Goal: Task Accomplishment & Management: Complete application form

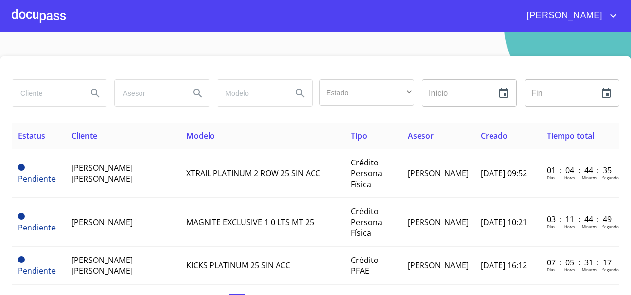
click at [35, 95] on input "search" at bounding box center [45, 93] width 67 height 27
click at [40, 16] on div at bounding box center [39, 16] width 54 height 32
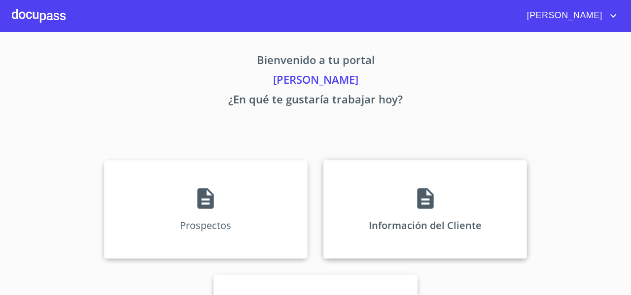
click at [398, 193] on div "Información del Cliente" at bounding box center [425, 209] width 204 height 99
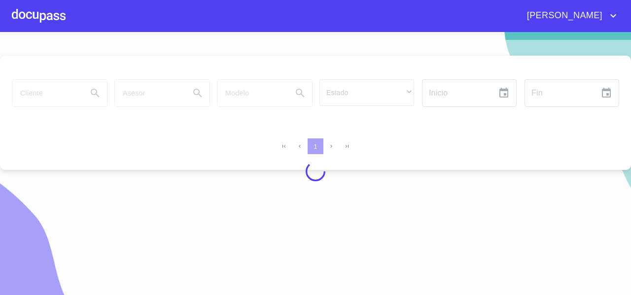
click at [38, 23] on div at bounding box center [39, 16] width 54 height 32
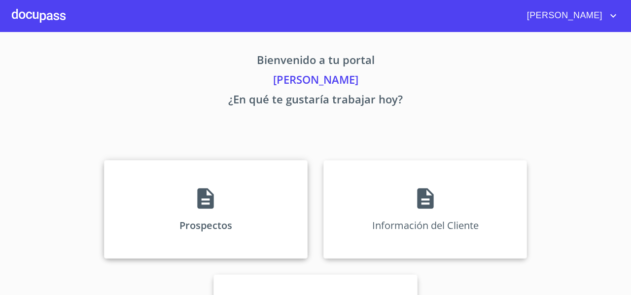
click at [139, 207] on div "Prospectos" at bounding box center [206, 209] width 204 height 99
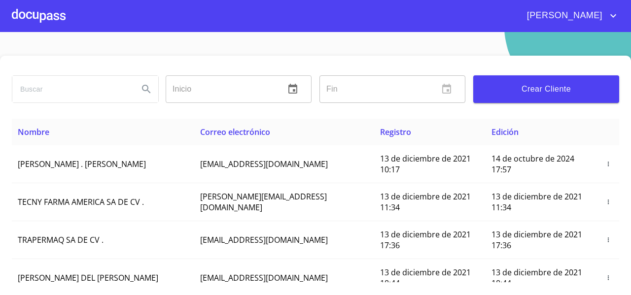
click at [53, 88] on input "search" at bounding box center [71, 89] width 118 height 27
drag, startPoint x: 106, startPoint y: 90, endPoint x: 114, endPoint y: 90, distance: 8.4
click at [114, 90] on input "CAROLINA DEL ROCIO ROSALES" at bounding box center [71, 89] width 118 height 27
click at [125, 89] on input "CAROLINA DEL ROCIO ROSALES" at bounding box center [71, 89] width 118 height 27
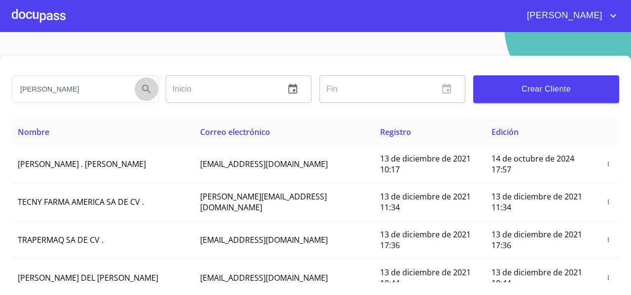
scroll to position [0, 0]
click at [147, 93] on icon "Search" at bounding box center [146, 89] width 12 height 12
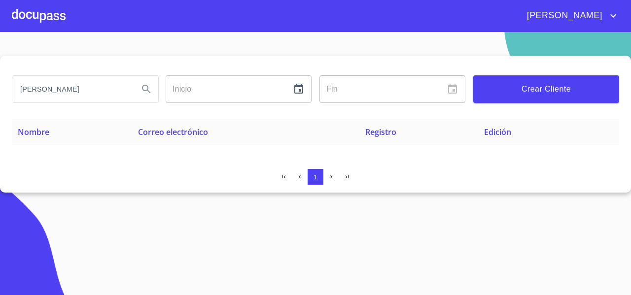
click at [65, 93] on input "CAROLINA DEL ROCIO ROSALES" at bounding box center [71, 89] width 118 height 27
drag, startPoint x: 100, startPoint y: 88, endPoint x: 58, endPoint y: 94, distance: 42.4
click at [58, 94] on input "CAROLINA DEL ROCIO ROSALES" at bounding box center [71, 89] width 118 height 27
type input "CAROLINA ROSALES"
click at [150, 88] on icon "Search" at bounding box center [146, 89] width 12 height 12
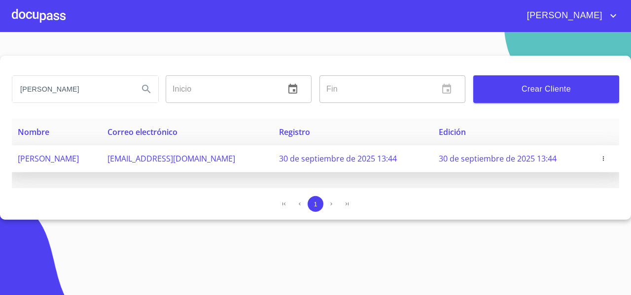
click at [79, 158] on span "CAROLINA ROSALES LIMON" at bounding box center [48, 158] width 61 height 11
click at [607, 156] on span "button" at bounding box center [603, 158] width 10 height 7
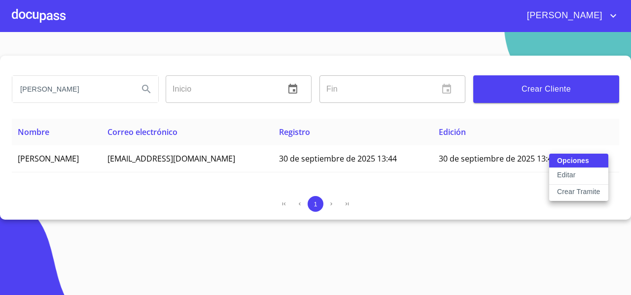
click at [582, 180] on button "Editar" at bounding box center [578, 176] width 59 height 17
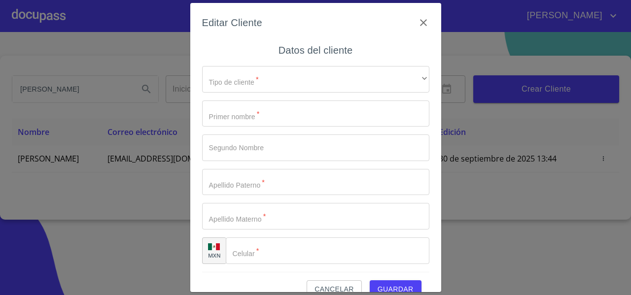
type input "CAROLINA"
type input "[PERSON_NAME]"
type input "[PHONE_NUMBER]"
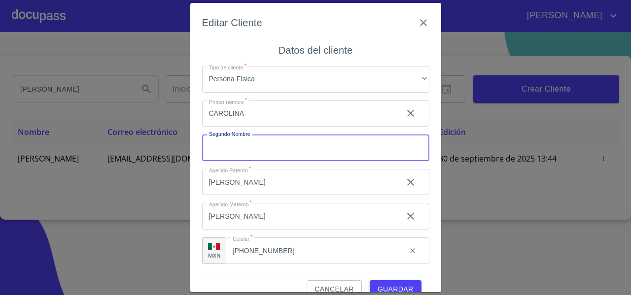
click at [237, 150] on input "Tipo de cliente   *" at bounding box center [315, 148] width 227 height 27
type input "DEL [PERSON_NAME]"
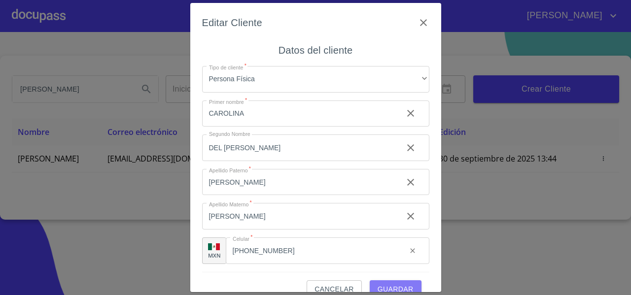
click at [385, 281] on button "Guardar" at bounding box center [396, 289] width 52 height 18
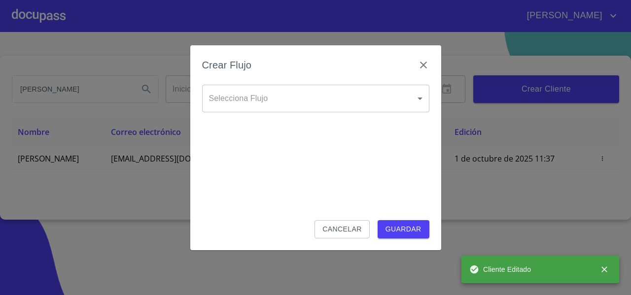
click at [341, 234] on span "Cancelar" at bounding box center [341, 229] width 39 height 12
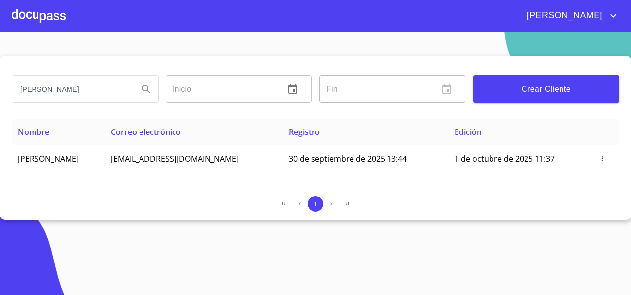
click at [131, 189] on div "CAROLINA ROSALES Inicio ​ Fin ​ Crear Cliente Nombre Correo electrónico Registr…" at bounding box center [315, 138] width 631 height 164
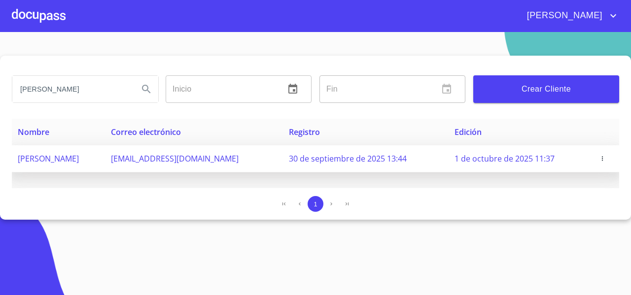
drag, startPoint x: 16, startPoint y: 161, endPoint x: 162, endPoint y: 162, distance: 145.9
click at [105, 162] on td "[PERSON_NAME]" at bounding box center [58, 158] width 93 height 27
click at [60, 158] on span "[PERSON_NAME]" at bounding box center [48, 158] width 61 height 11
drag, startPoint x: 59, startPoint y: 158, endPoint x: 165, endPoint y: 164, distance: 105.6
click at [105, 164] on td "[PERSON_NAME]" at bounding box center [58, 158] width 93 height 27
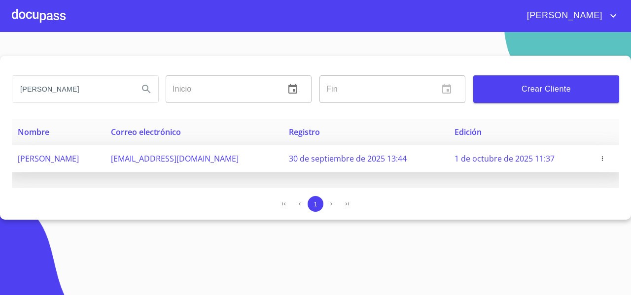
copy span "DEL ROCIO ROSALES LIMON"
drag, startPoint x: 199, startPoint y: 160, endPoint x: 287, endPoint y: 156, distance: 88.3
click at [283, 156] on td "carolime76@gmail.com" at bounding box center [194, 158] width 178 height 27
copy span "carolime76@gmail.com"
drag, startPoint x: 163, startPoint y: 161, endPoint x: 102, endPoint y: 167, distance: 61.9
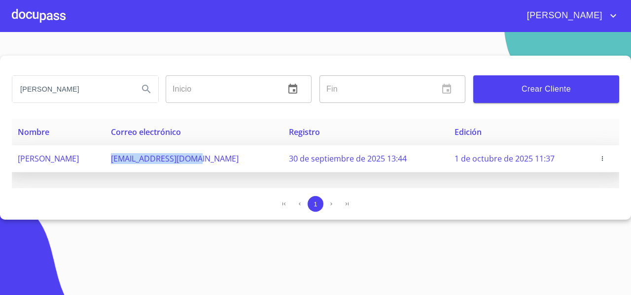
click at [102, 167] on td "[PERSON_NAME]" at bounding box center [58, 158] width 93 height 27
copy span "[PERSON_NAME]"
drag, startPoint x: 197, startPoint y: 159, endPoint x: 287, endPoint y: 166, distance: 90.4
click at [283, 166] on td "carolime76@gmail.com" at bounding box center [194, 158] width 178 height 27
copy span "carolime76@gmail.com"
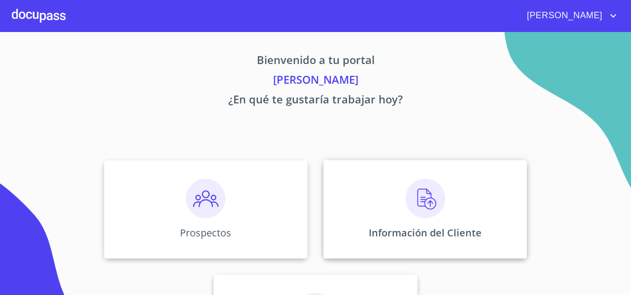
click at [358, 195] on div "Información del Cliente" at bounding box center [425, 209] width 204 height 99
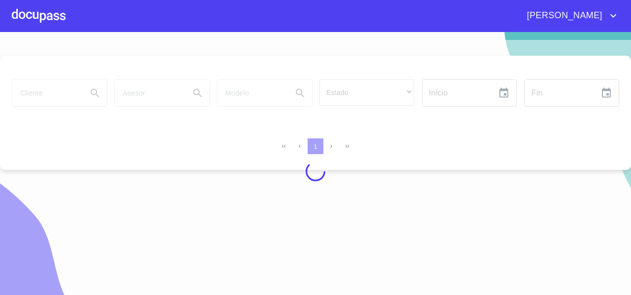
click at [47, 94] on div at bounding box center [315, 171] width 631 height 263
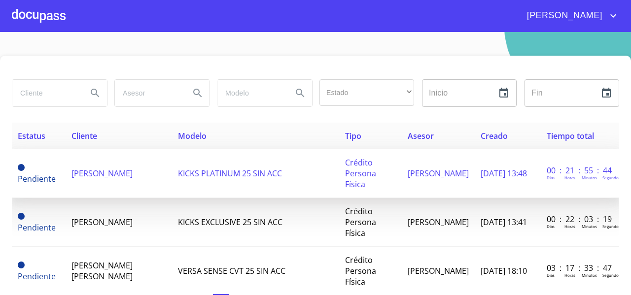
click at [101, 170] on span "[PERSON_NAME]" at bounding box center [101, 173] width 61 height 11
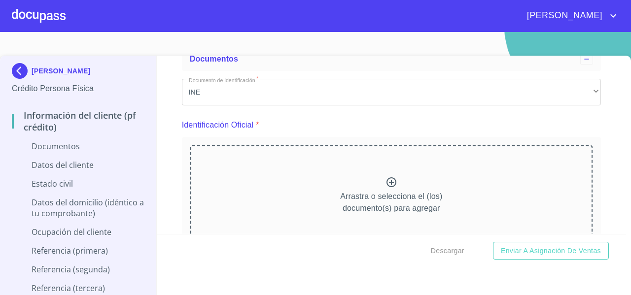
scroll to position [71, 0]
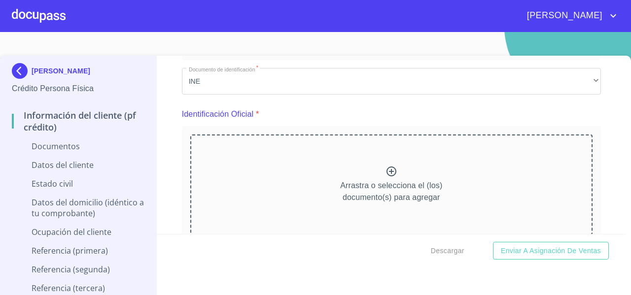
click at [230, 163] on div "Arrastra o selecciona el (los) documento(s) para agregar" at bounding box center [391, 185] width 402 height 101
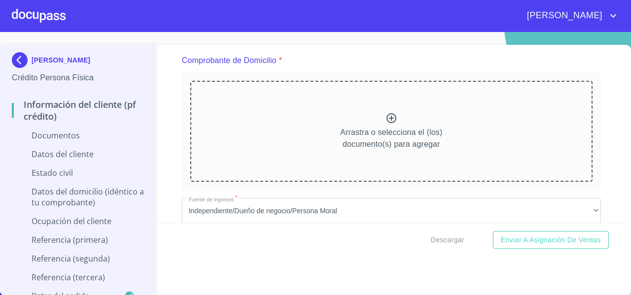
scroll to position [527, 0]
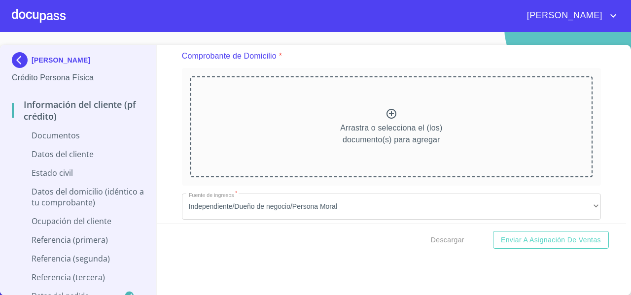
click at [242, 124] on div "Arrastra o selecciona el (los) documento(s) para agregar" at bounding box center [391, 126] width 402 height 101
click at [268, 104] on div "Arrastra o selecciona el (los) documento(s) para agregar" at bounding box center [391, 126] width 402 height 101
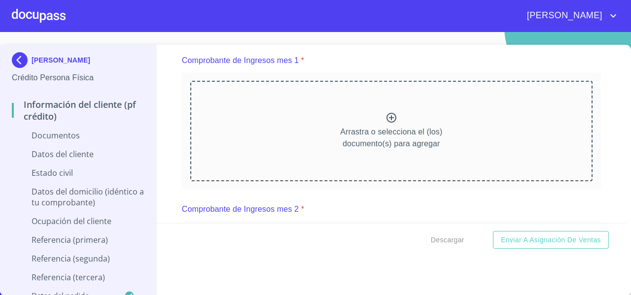
scroll to position [967, 0]
click at [329, 124] on div "Arrastra o selecciona el (los) documento(s) para agregar" at bounding box center [391, 130] width 402 height 101
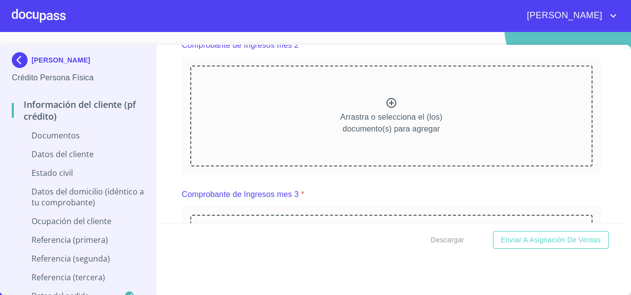
scroll to position [1406, 0]
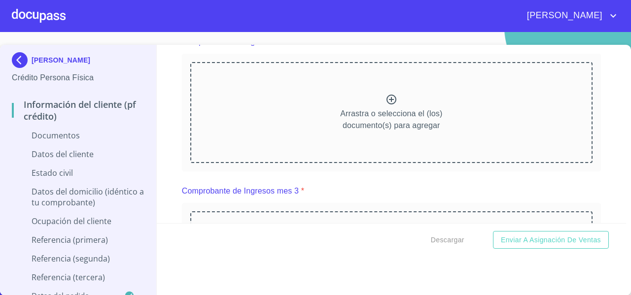
click at [311, 117] on div "Arrastra o selecciona el (los) documento(s) para agregar" at bounding box center [391, 112] width 402 height 101
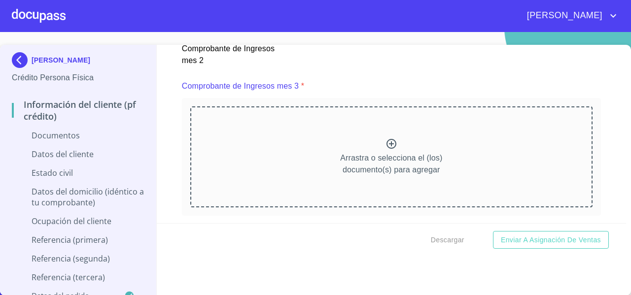
scroll to position [1787, 0]
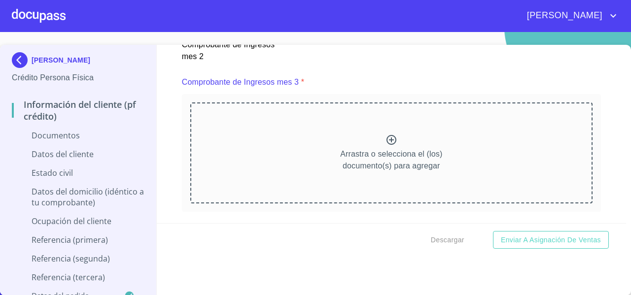
click at [341, 126] on div "Arrastra o selecciona el (los) documento(s) para agregar" at bounding box center [391, 153] width 402 height 101
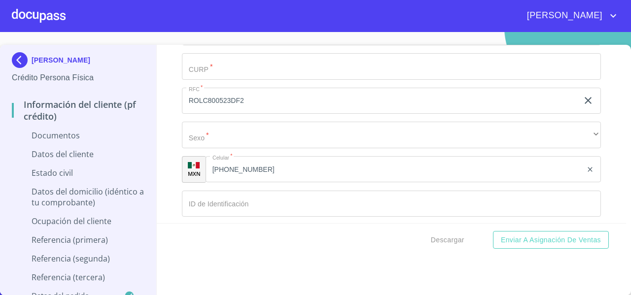
scroll to position [2829, 0]
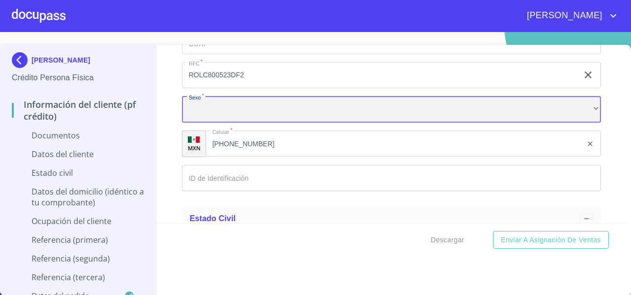
click at [222, 114] on div "​" at bounding box center [391, 109] width 419 height 27
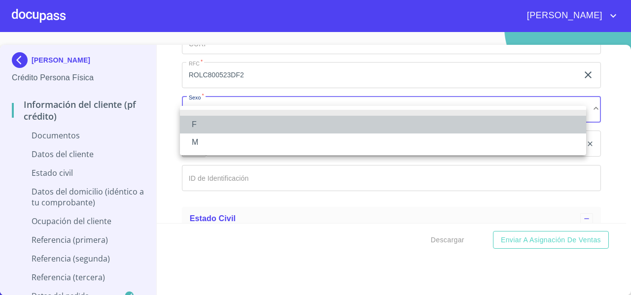
click at [206, 125] on li "F" at bounding box center [383, 125] width 406 height 18
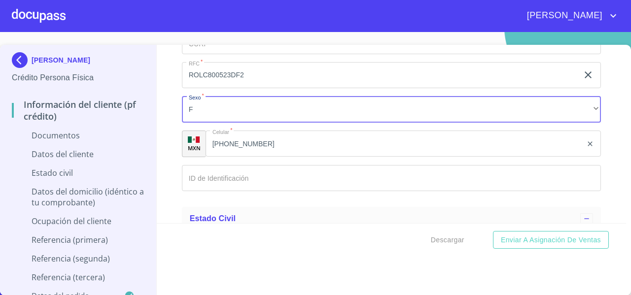
click at [204, 54] on input "Documento de identificación   *" at bounding box center [391, 41] width 419 height 27
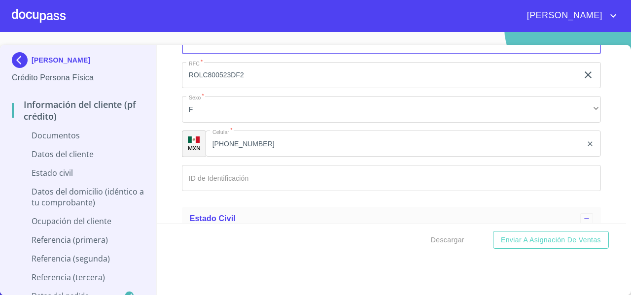
paste input "ROLC800523MJCSMR03"
type input "ROLC800523MJCSMR03"
click at [160, 82] on div "Información del cliente (PF crédito) Documentos Documento de identificación   *…" at bounding box center [392, 134] width 470 height 178
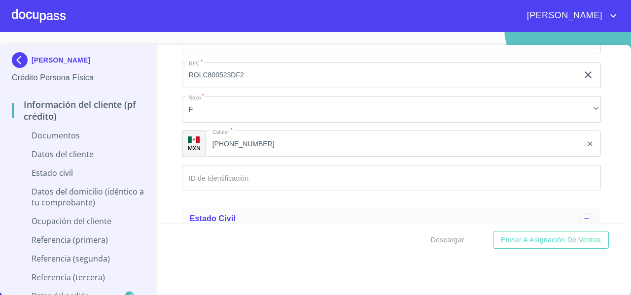
click at [259, 156] on input "[PHONE_NUMBER]" at bounding box center [393, 144] width 376 height 27
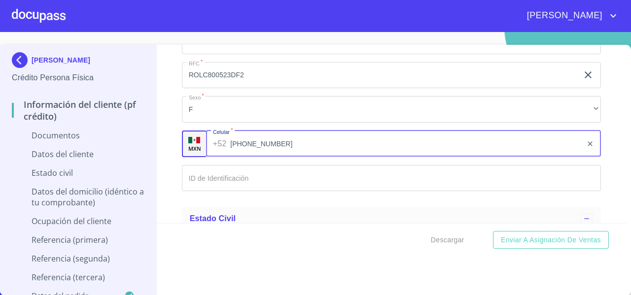
drag, startPoint x: 277, startPoint y: 152, endPoint x: 231, endPoint y: 157, distance: 46.0
click at [231, 157] on input "[PHONE_NUMBER]" at bounding box center [406, 144] width 352 height 27
click at [208, 179] on input "Documento de identificación   *" at bounding box center [391, 178] width 419 height 27
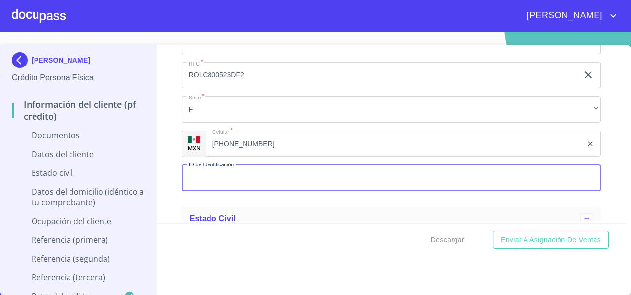
paste input "33)11706500"
click at [196, 192] on input "33)11706500" at bounding box center [380, 178] width 396 height 27
type input "3311706500"
drag, startPoint x: 223, startPoint y: 184, endPoint x: 183, endPoint y: 191, distance: 41.0
click at [183, 191] on input "3311706500" at bounding box center [380, 178] width 396 height 27
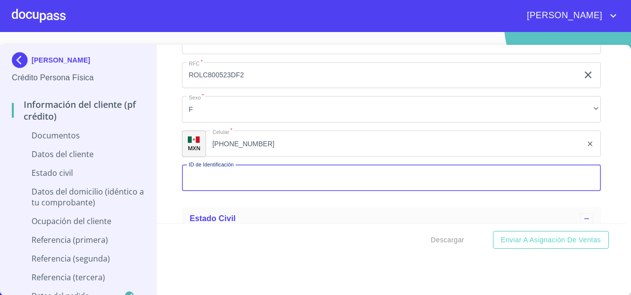
click at [266, 84] on input "ROLC800523DF2" at bounding box center [380, 75] width 396 height 27
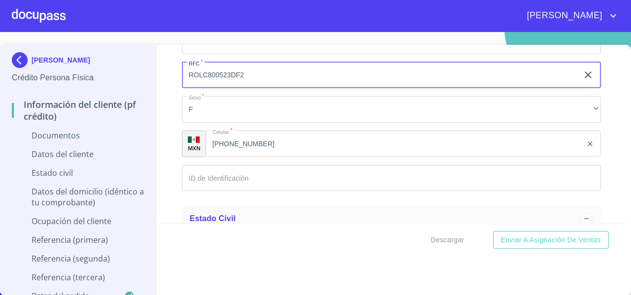
click at [266, 84] on input "ROLC800523DF2" at bounding box center [380, 75] width 396 height 27
click at [217, 189] on input "Documento de identificación   *" at bounding box center [391, 178] width 419 height 27
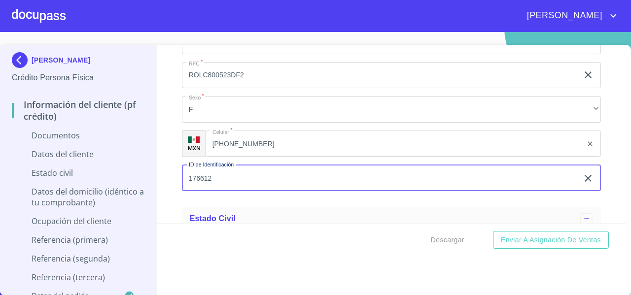
click at [217, 189] on input "176612" at bounding box center [380, 178] width 396 height 27
type input "1766128063"
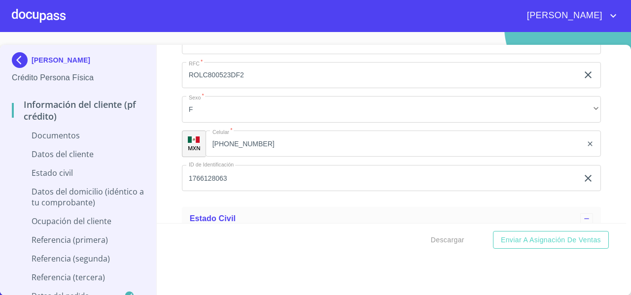
click at [172, 203] on div "Información del cliente (PF crédito) Documentos Documento de identificación   *…" at bounding box center [392, 134] width 470 height 178
click at [168, 176] on div "Información del cliente (PF crédito) Documentos Documento de identificación   *…" at bounding box center [392, 134] width 470 height 178
click at [164, 177] on div "Información del cliente (PF crédito) Documentos Documento de identificación   *…" at bounding box center [392, 134] width 470 height 178
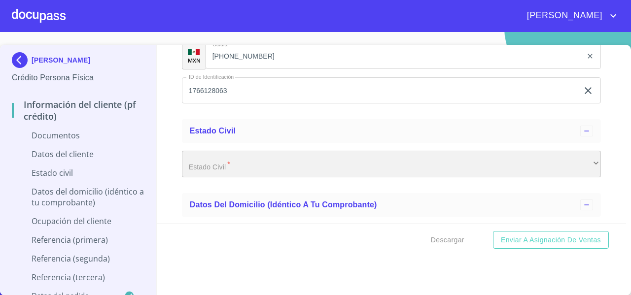
click at [205, 167] on div "​" at bounding box center [391, 164] width 419 height 27
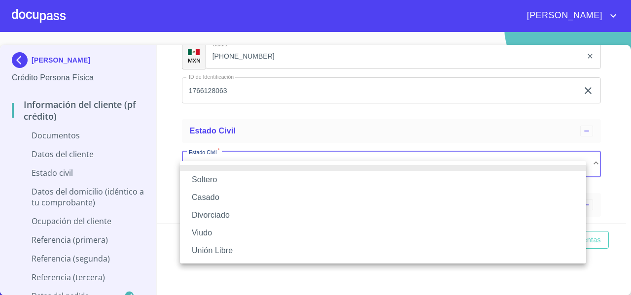
click at [208, 173] on li "Soltero" at bounding box center [383, 180] width 406 height 18
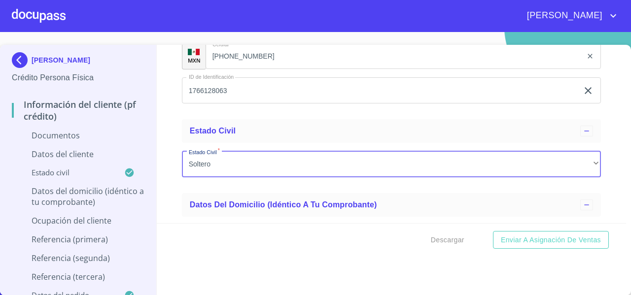
click at [166, 159] on div "Información del cliente (PF crédito) Documentos Documento de identificación   *…" at bounding box center [392, 134] width 470 height 178
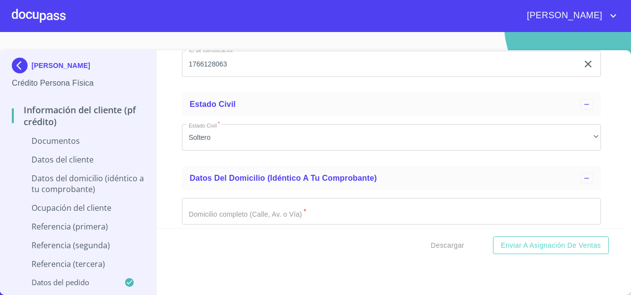
scroll to position [2953, 0]
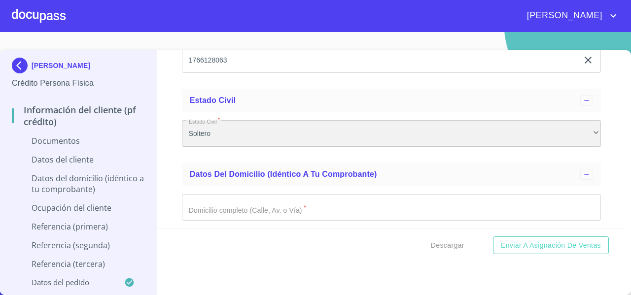
click at [204, 147] on div "Soltero" at bounding box center [391, 133] width 419 height 27
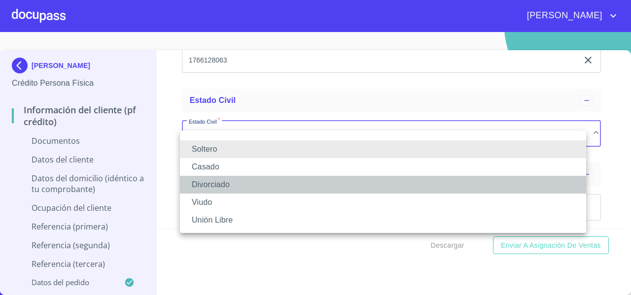
click at [199, 184] on li "Divorciado" at bounding box center [383, 185] width 406 height 18
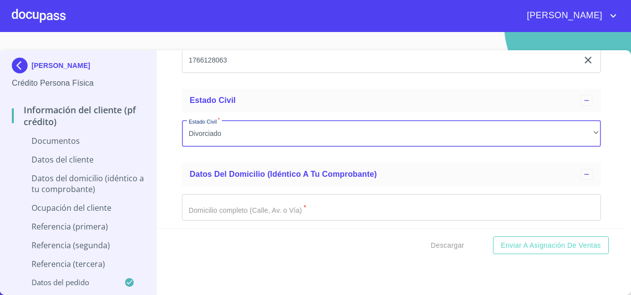
click at [173, 164] on div "Información del cliente (PF crédito) Documentos Documento de identificación   *…" at bounding box center [392, 139] width 470 height 178
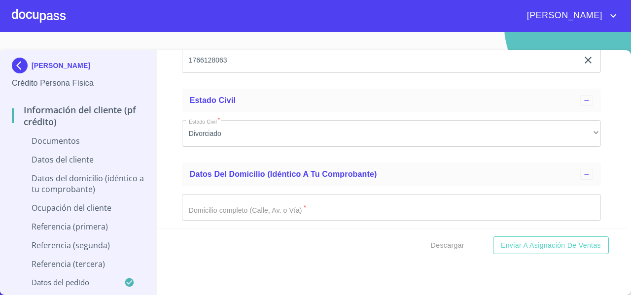
scroll to position [3027, 0]
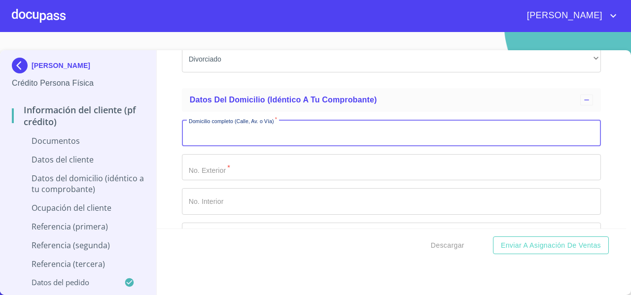
click at [222, 139] on input "Documento de identificación   *" at bounding box center [391, 133] width 419 height 27
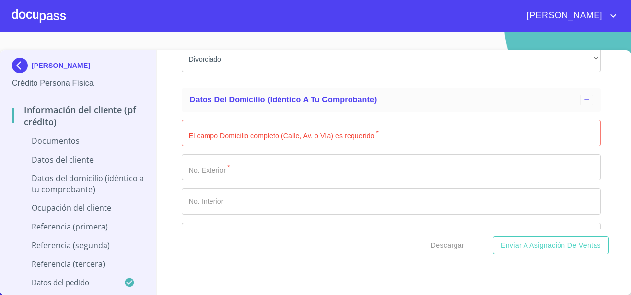
click at [196, 138] on input "Documento de identificación   *" at bounding box center [391, 133] width 419 height 27
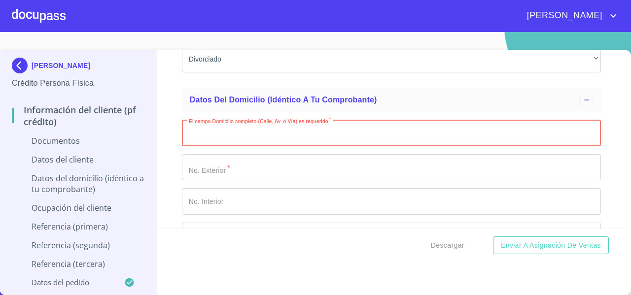
paste input "[PERSON_NAME] DE STA ANIT 101 107"
drag, startPoint x: 278, startPoint y: 143, endPoint x: 308, endPoint y: 143, distance: 30.6
click at [308, 143] on input "[PERSON_NAME] DE STA ANIT 101 107" at bounding box center [380, 133] width 396 height 27
type input "[PERSON_NAME] DE STA ANIT"
click at [247, 173] on input "Documento de identificación   *" at bounding box center [391, 167] width 419 height 27
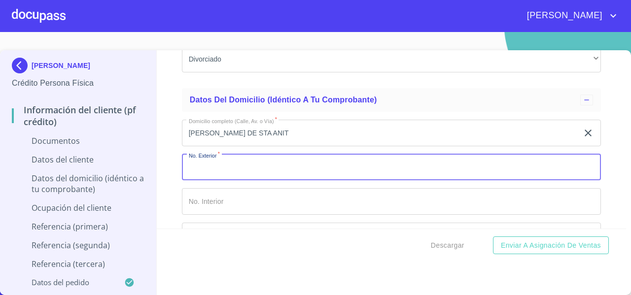
paste input "101 107"
drag, startPoint x: 202, startPoint y: 176, endPoint x: 236, endPoint y: 177, distance: 34.0
click at [236, 177] on input "101 107" at bounding box center [380, 167] width 396 height 27
type input "101"
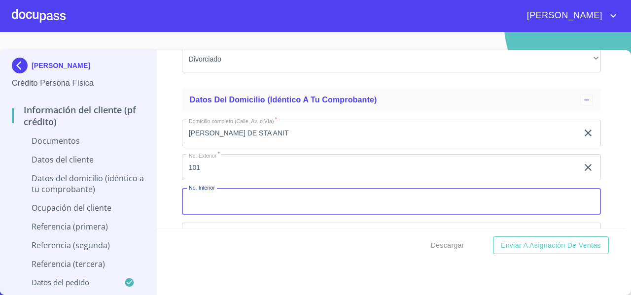
click at [194, 208] on input "Documento de identificación   *" at bounding box center [391, 201] width 419 height 27
paste input "107"
type input "107"
click at [166, 138] on div "Información del cliente (PF crédito) Documentos Documento de identificación   *…" at bounding box center [392, 139] width 470 height 178
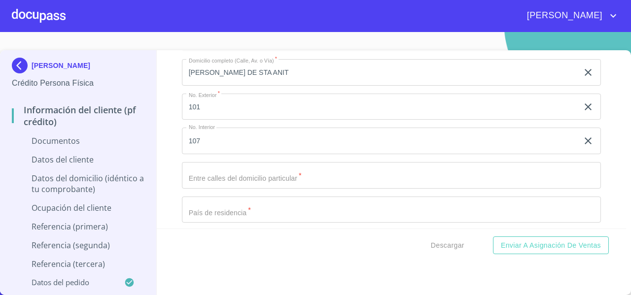
scroll to position [3167, 0]
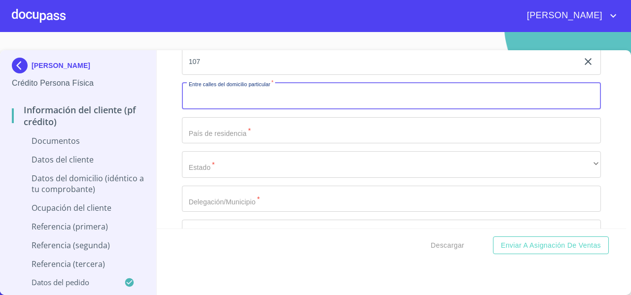
click at [214, 109] on input "Documento de identificación   *" at bounding box center [391, 96] width 419 height 27
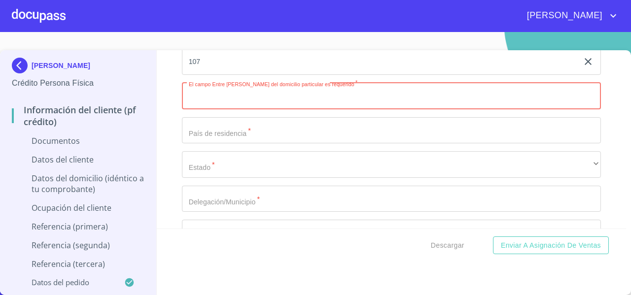
paste input "XIMAR"
type input "XIMAR"
click at [182, 131] on input "Documento de identificación   *" at bounding box center [391, 130] width 419 height 27
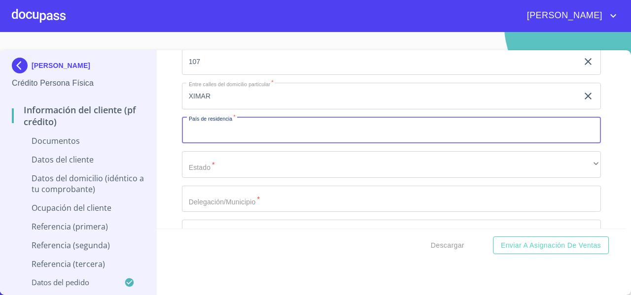
click at [195, 133] on input "Documento de identificación   *" at bounding box center [391, 130] width 419 height 27
type input "[GEOGRAPHIC_DATA]"
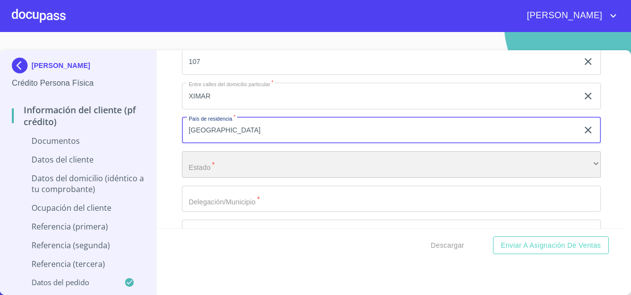
click at [203, 172] on div "​" at bounding box center [391, 164] width 419 height 27
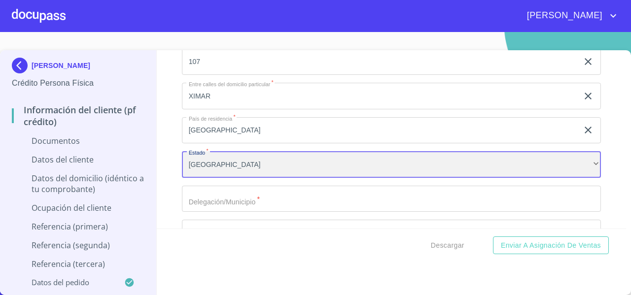
scroll to position [142, 0]
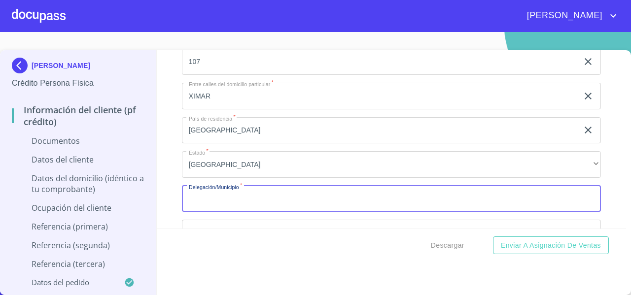
click at [191, 211] on input "Documento de identificación   *" at bounding box center [391, 199] width 419 height 27
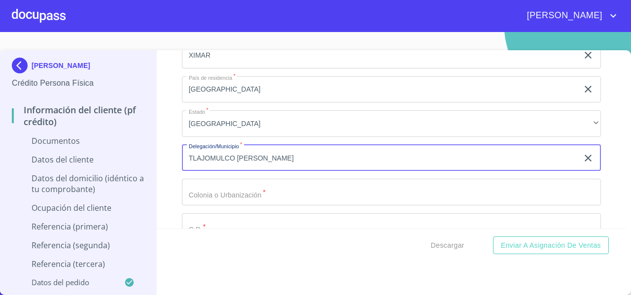
scroll to position [3271, 0]
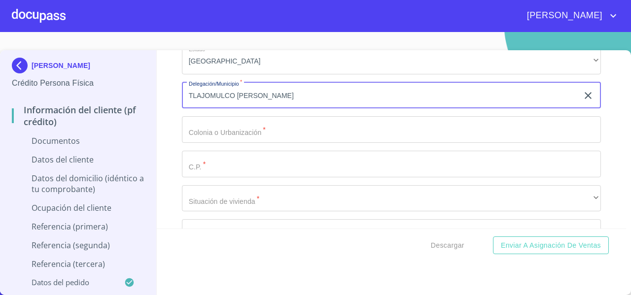
type input "TLAJOMULCO [PERSON_NAME]"
click at [208, 143] on input "Documento de identificación   *" at bounding box center [391, 129] width 419 height 27
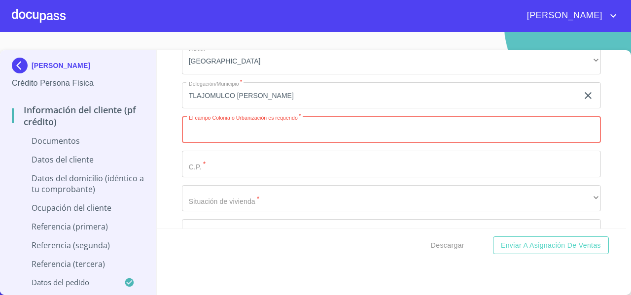
click at [240, 141] on input "Documento de identificación   *" at bounding box center [391, 129] width 419 height 27
paste input "BOSQUES DE STA [PERSON_NAME]"
type input "BOSQUES DE STA [PERSON_NAME]"
click at [176, 146] on div "Información del cliente (PF crédito) Documentos Documento de identificación   *…" at bounding box center [392, 139] width 470 height 178
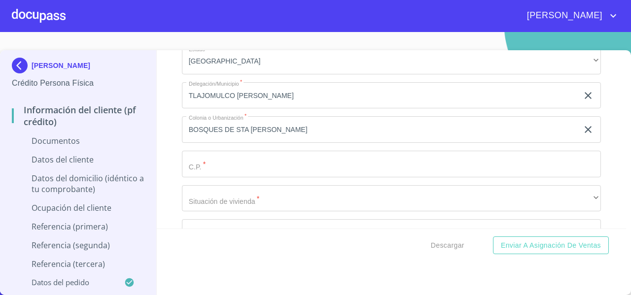
scroll to position [3318, 0]
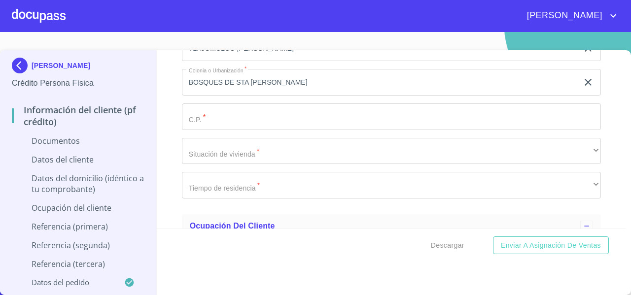
click at [208, 130] on input "Documento de identificación   *" at bounding box center [391, 116] width 419 height 27
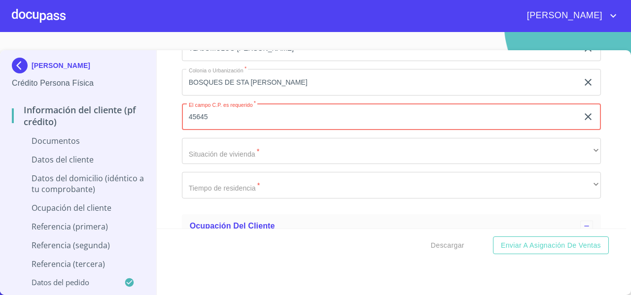
type input "45645"
click at [171, 172] on div "Información del cliente (PF crédito) Documentos Documento de identificación   *…" at bounding box center [392, 139] width 470 height 178
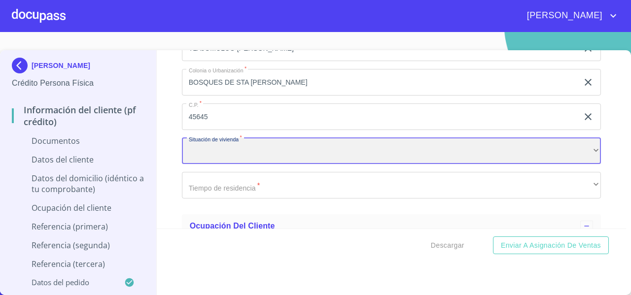
click at [211, 161] on div "​" at bounding box center [391, 151] width 419 height 27
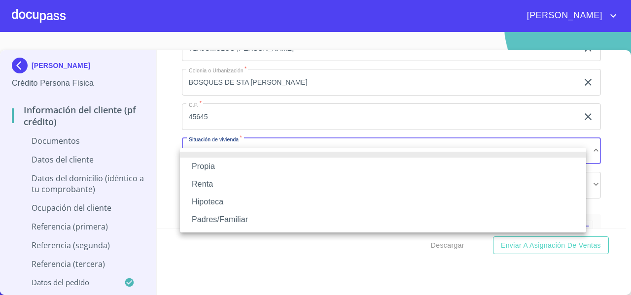
click at [210, 187] on li "Renta" at bounding box center [383, 184] width 406 height 18
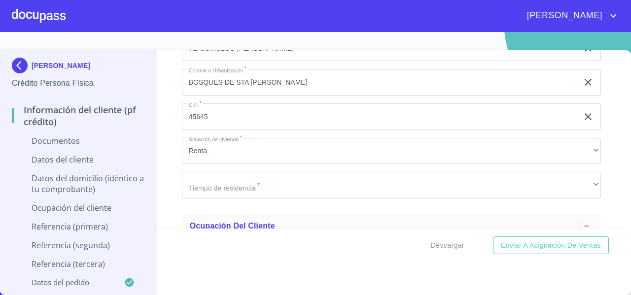
click at [165, 166] on div "Información del cliente (PF crédito) Documentos Documento de identificación   *…" at bounding box center [392, 139] width 470 height 178
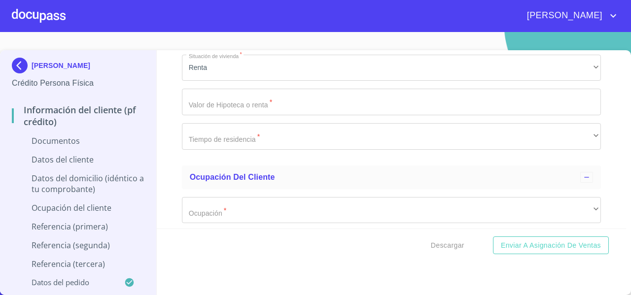
scroll to position [3419, 0]
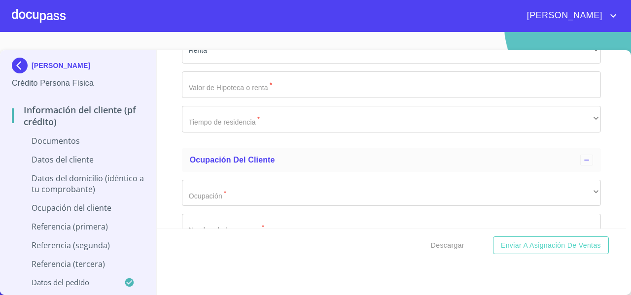
click at [212, 93] on input "Documento de identificación   *" at bounding box center [391, 84] width 419 height 27
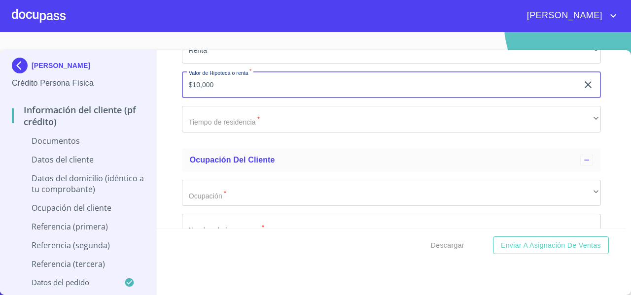
type input "$10,000"
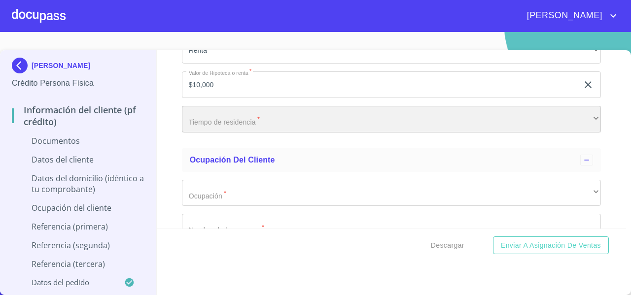
click at [214, 133] on div "​" at bounding box center [391, 119] width 419 height 27
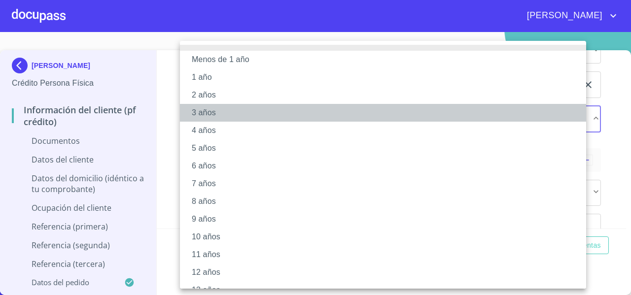
click at [206, 114] on li "3 años" at bounding box center [386, 113] width 413 height 18
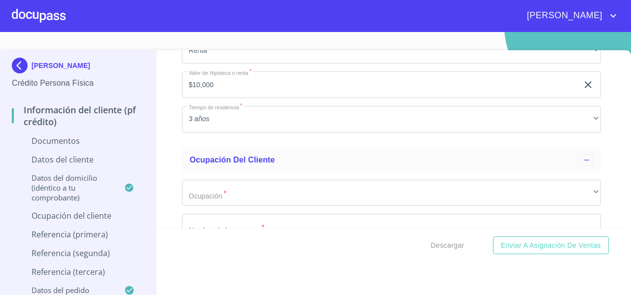
scroll to position [3491, 0]
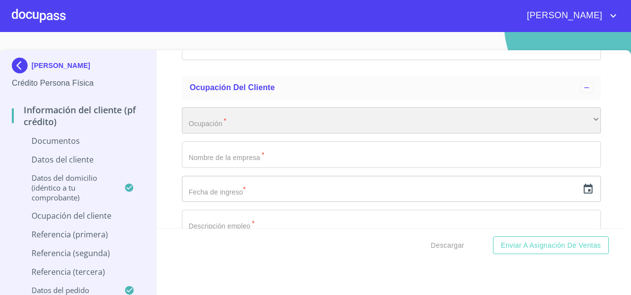
click at [190, 134] on div "​" at bounding box center [391, 120] width 419 height 27
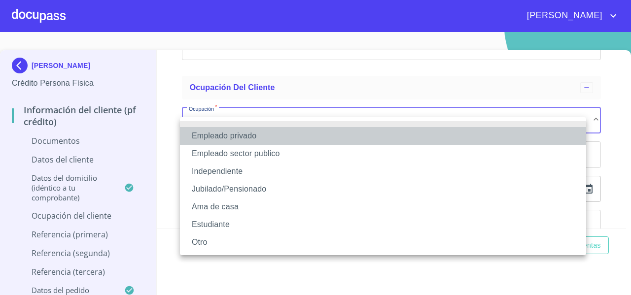
click at [198, 134] on li "Empleado privado" at bounding box center [383, 136] width 406 height 18
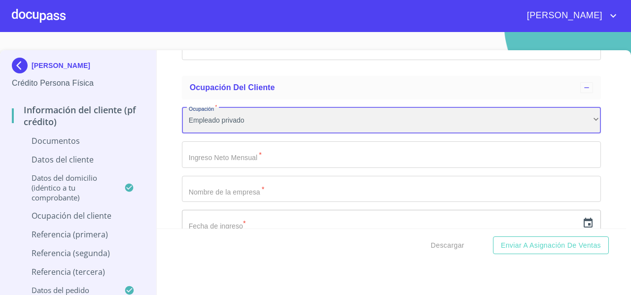
click at [223, 134] on div "Empleado privado" at bounding box center [391, 120] width 419 height 27
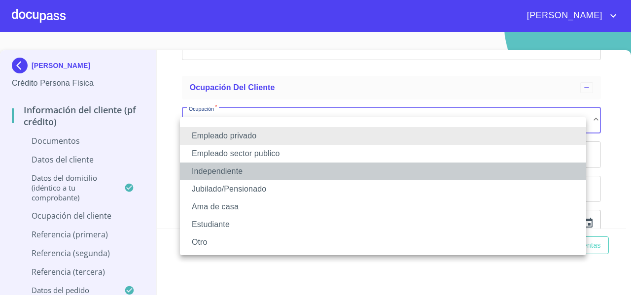
click at [223, 175] on li "Independiente" at bounding box center [383, 172] width 406 height 18
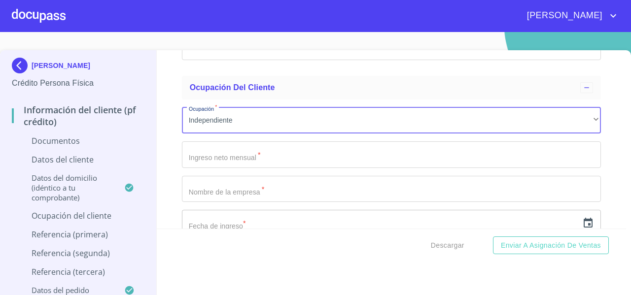
click at [215, 166] on input "Documento de identificación   *" at bounding box center [391, 154] width 419 height 27
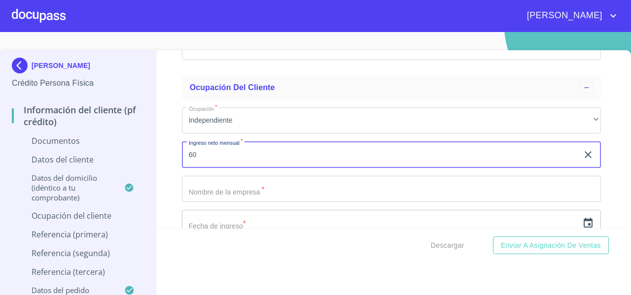
type input "6"
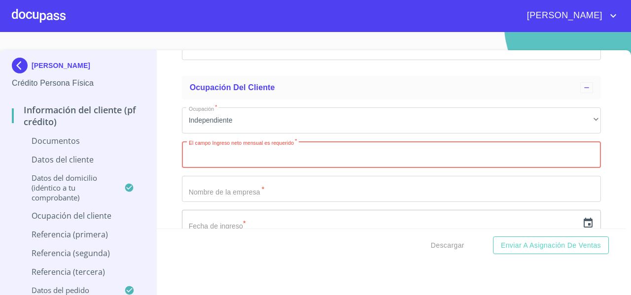
click at [209, 164] on input "Documento de identificación   *" at bounding box center [391, 154] width 419 height 27
type input "131000"
click at [160, 180] on div "Información del cliente (PF crédito) Documentos Documento de identificación   *…" at bounding box center [392, 139] width 470 height 178
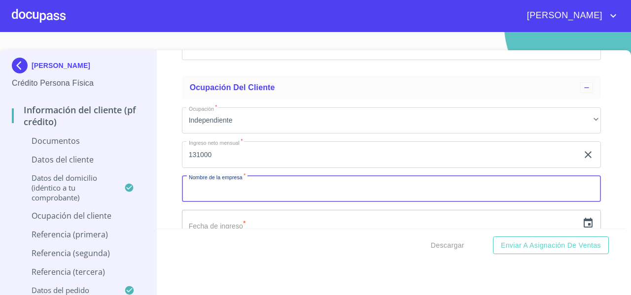
click at [204, 197] on input "Documento de identificación   *" at bounding box center [391, 189] width 419 height 27
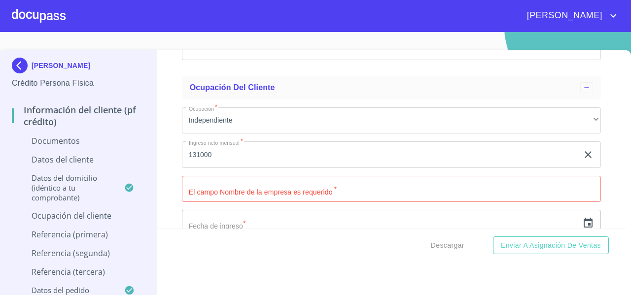
scroll to position [0, 0]
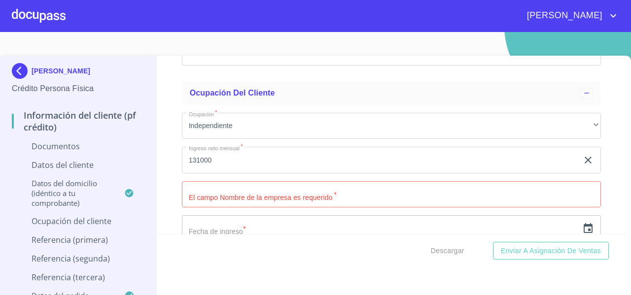
drag, startPoint x: 103, startPoint y: 72, endPoint x: 33, endPoint y: 52, distance: 72.7
click at [33, 52] on section "CAROLINA DEL [PERSON_NAME] Crédito Persona Física Información del cliente (PF c…" at bounding box center [315, 163] width 631 height 263
copy p "[PERSON_NAME]"
click at [197, 207] on input "Documento de identificación   *" at bounding box center [391, 194] width 419 height 27
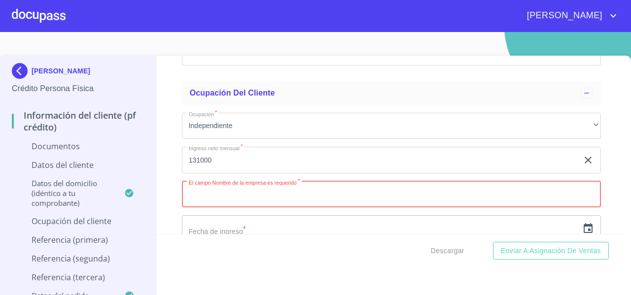
paste input "[PERSON_NAME]"
type input "[PERSON_NAME]"
click at [175, 205] on div "Información del cliente (PF crédito) Documentos Documento de identificación   *…" at bounding box center [392, 145] width 470 height 178
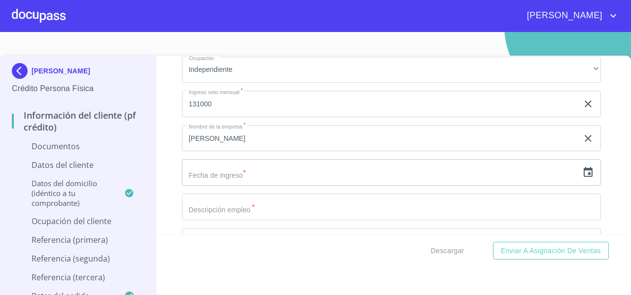
scroll to position [3549, 0]
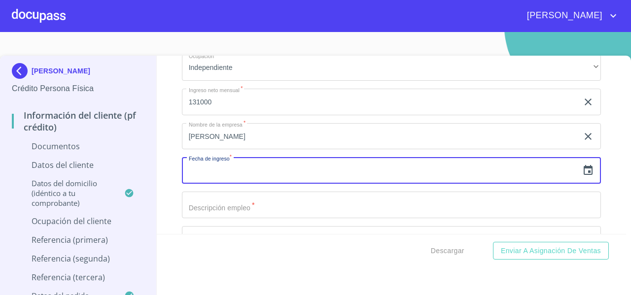
click at [211, 184] on input "text" at bounding box center [380, 170] width 396 height 27
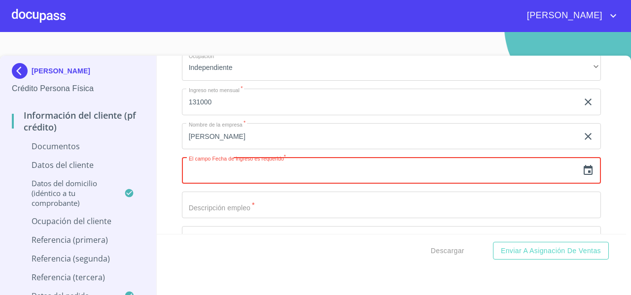
click at [583, 175] on icon "button" at bounding box center [587, 170] width 9 height 10
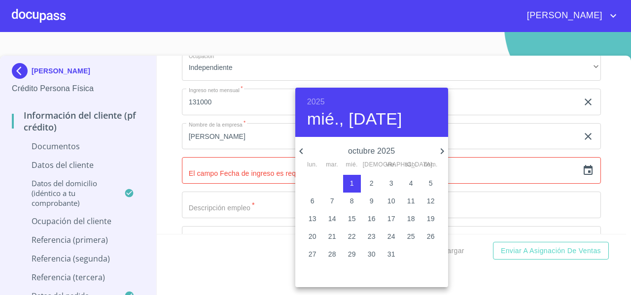
click at [319, 109] on h4 "mié., [DATE]" at bounding box center [354, 119] width 95 height 21
click at [391, 153] on p "octubre 2025" at bounding box center [371, 151] width 129 height 12
click at [313, 101] on h6 "2025" at bounding box center [316, 102] width 18 height 14
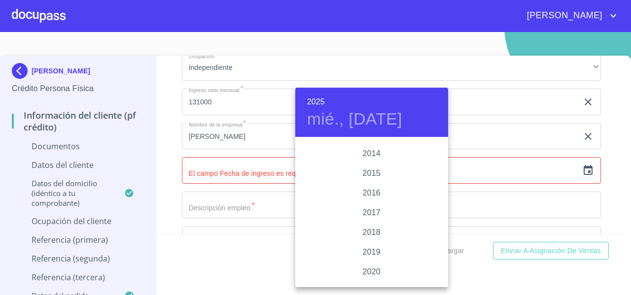
scroll to position [1738, 0]
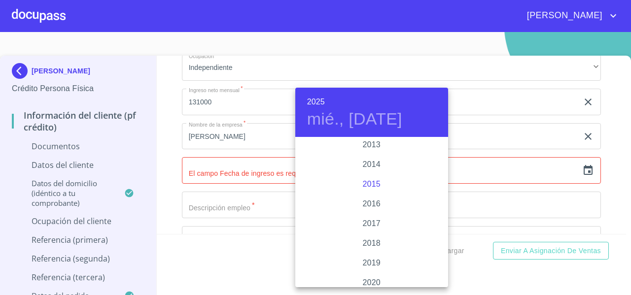
click at [370, 182] on div "2015" at bounding box center [371, 184] width 153 height 20
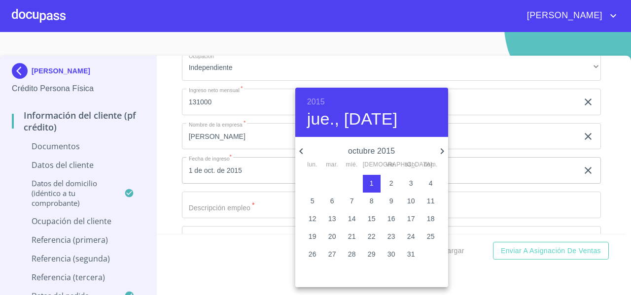
click at [299, 149] on icon "button" at bounding box center [301, 151] width 12 height 12
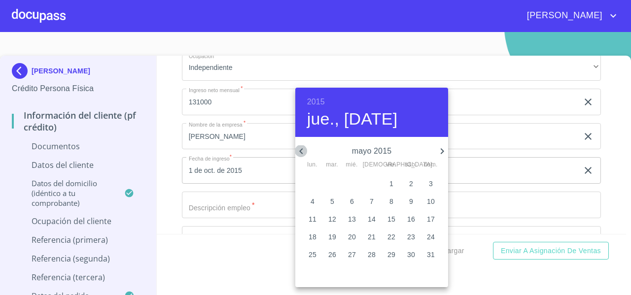
click at [299, 149] on icon "button" at bounding box center [301, 151] width 12 height 12
click at [374, 184] on span "1" at bounding box center [372, 183] width 18 height 10
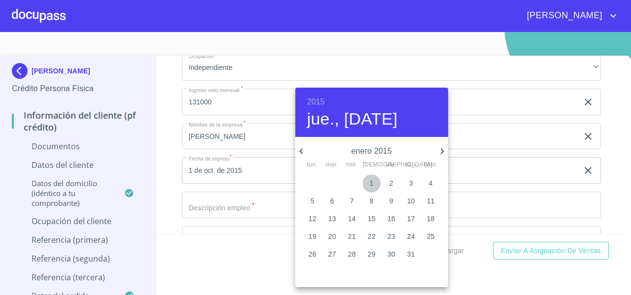
type input "1 de ene. de 2015"
click at [158, 125] on div at bounding box center [315, 147] width 631 height 295
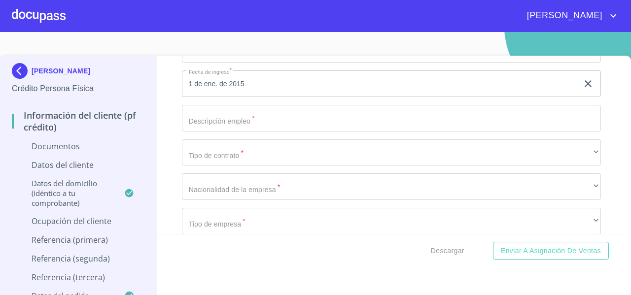
scroll to position [3638, 0]
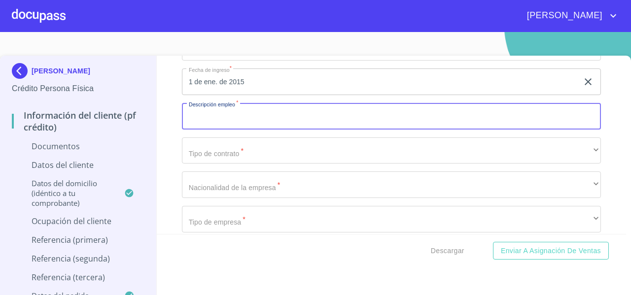
click at [210, 129] on input "Documento de identificación   *" at bounding box center [391, 116] width 419 height 27
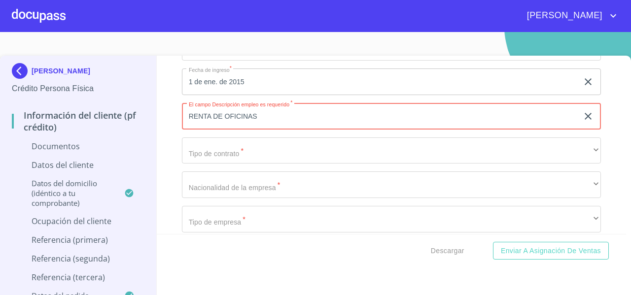
type input "RENTA DE OFICINAS"
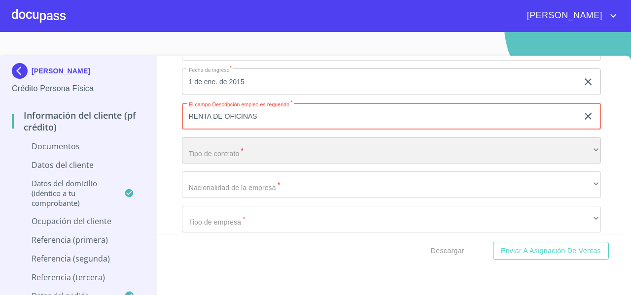
click at [205, 164] on div "​" at bounding box center [391, 150] width 419 height 27
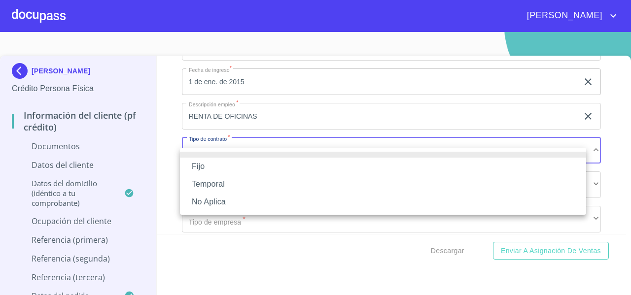
click at [202, 200] on li "No Aplica" at bounding box center [383, 202] width 406 height 18
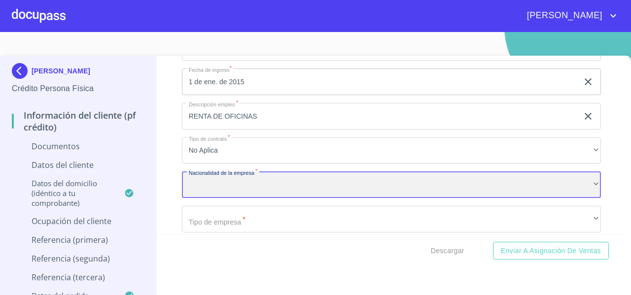
click at [192, 195] on div "​" at bounding box center [391, 184] width 419 height 27
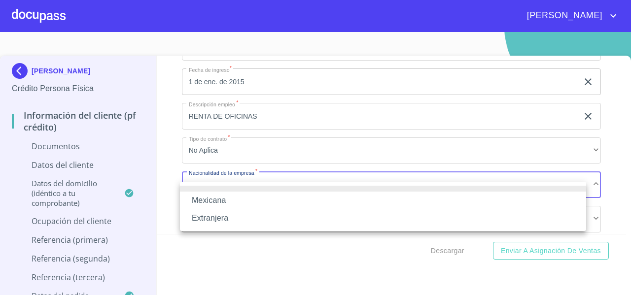
click at [197, 201] on li "Mexicana" at bounding box center [383, 201] width 406 height 18
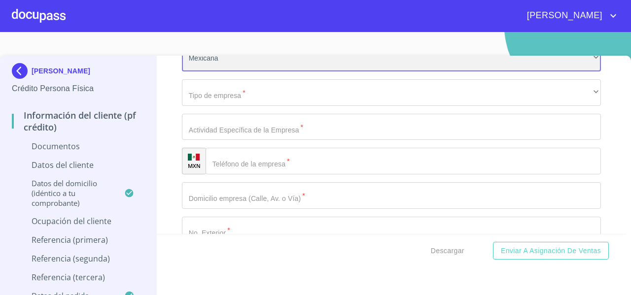
scroll to position [3765, 0]
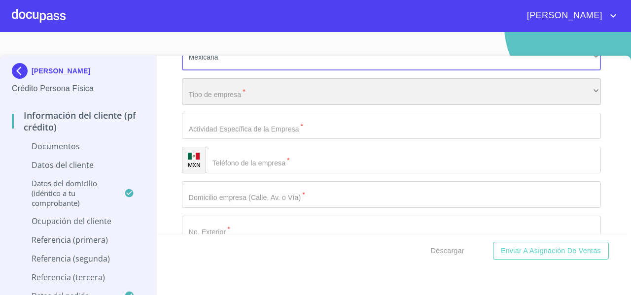
click at [210, 101] on div "​" at bounding box center [391, 91] width 419 height 27
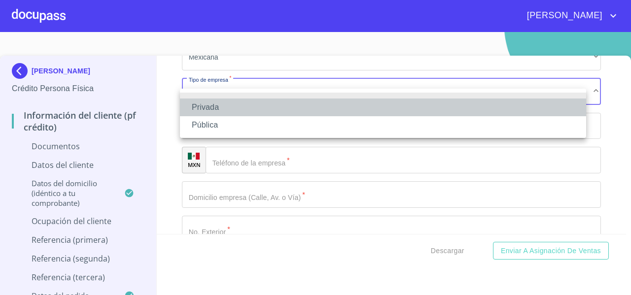
click at [210, 104] on li "Privada" at bounding box center [383, 108] width 406 height 18
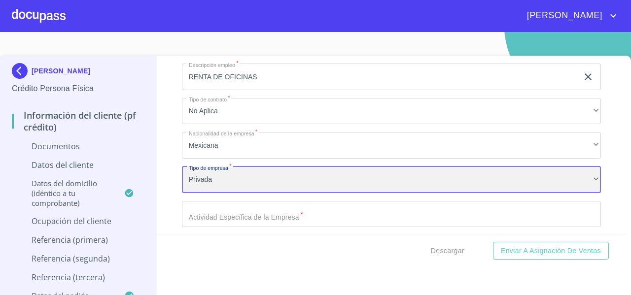
scroll to position [3676, 0]
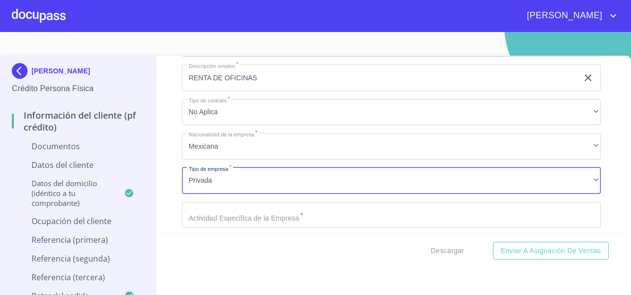
click at [260, 86] on input "RENTA DE OFICINAS" at bounding box center [380, 78] width 396 height 27
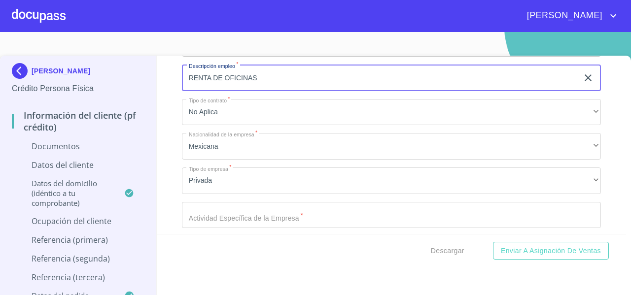
click at [260, 86] on input "RENTA DE OFICINAS" at bounding box center [380, 78] width 396 height 27
click at [163, 139] on div "Información del cliente (PF crédito) Documentos Documento de identificación   *…" at bounding box center [392, 145] width 470 height 178
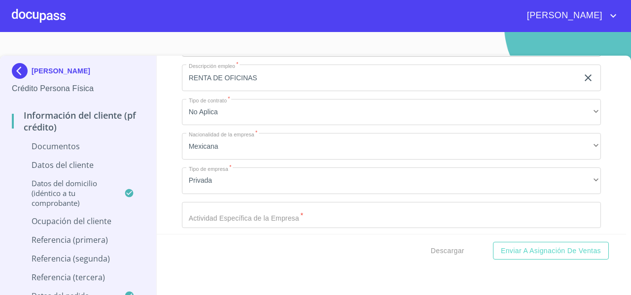
scroll to position [3727, 0]
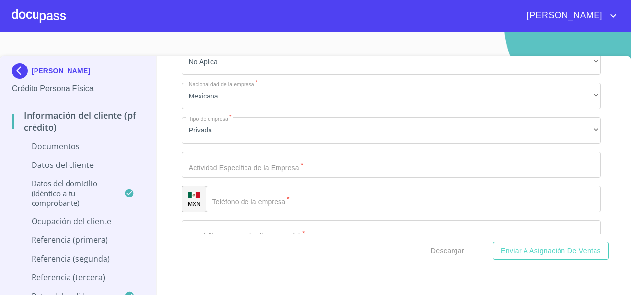
click at [202, 161] on input "Documento de identificación   *" at bounding box center [391, 165] width 419 height 27
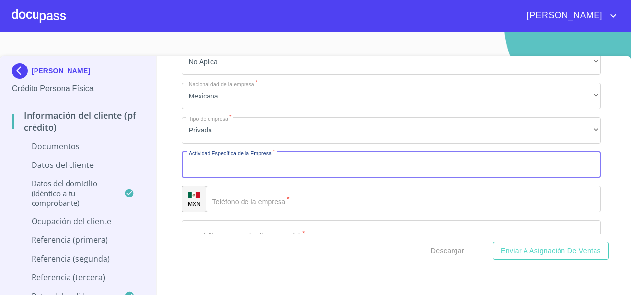
paste input "RENTA DE OFICINAS"
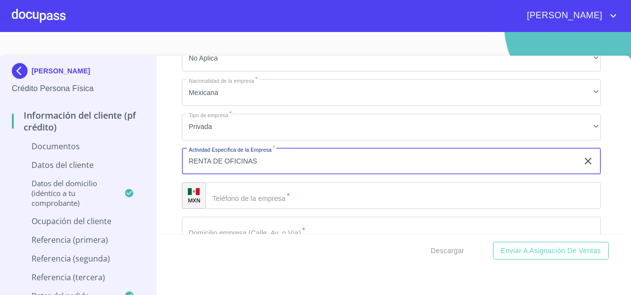
scroll to position [3732, 0]
click at [222, 170] on input "RENTA DE OFICINAS" at bounding box center [380, 159] width 396 height 27
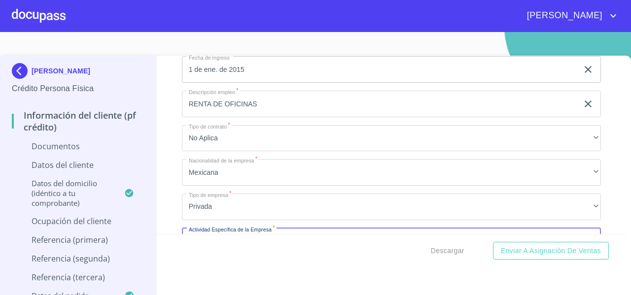
scroll to position [3666, 0]
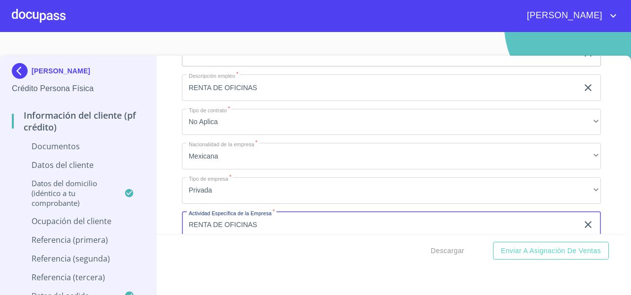
type input "RENTA DE OFICINAS"
click at [259, 93] on input "RENTA DE OFICINAS" at bounding box center [380, 87] width 396 height 27
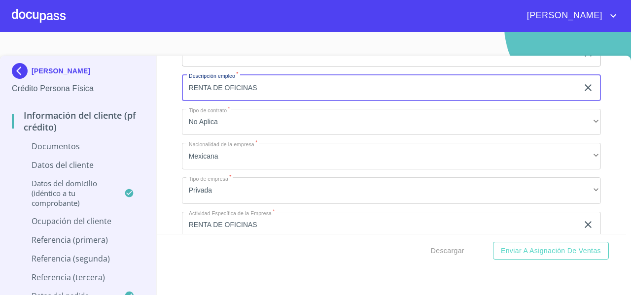
click at [259, 93] on input "RENTA DE OFICINAS" at bounding box center [380, 87] width 396 height 27
type input "DUEÑA INDEPENDIENTE"
click at [164, 118] on div "Información del cliente (PF crédito) Documentos Documento de identificación   *…" at bounding box center [392, 145] width 470 height 178
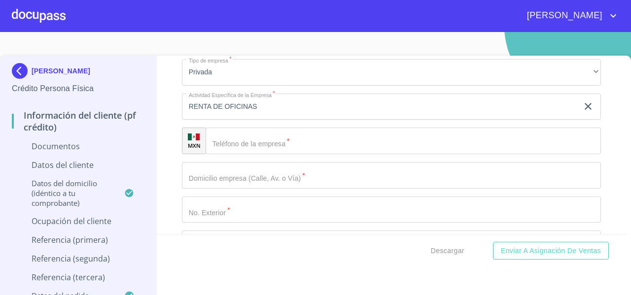
scroll to position [3837, 0]
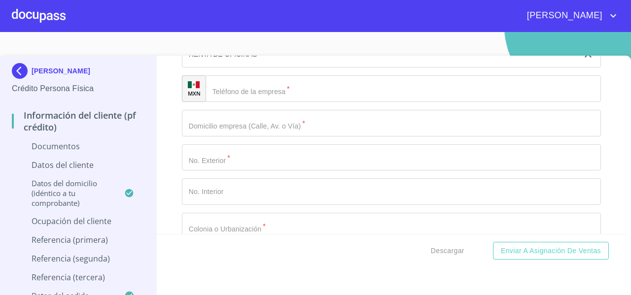
click at [230, 102] on div "Teléfono de la empresa   * ​" at bounding box center [402, 88] width 395 height 27
click at [227, 101] on div "​" at bounding box center [402, 88] width 395 height 27
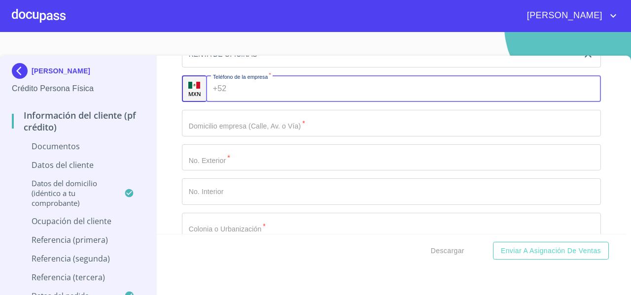
paste input "[PHONE_NUMBER]"
type input "[PHONE_NUMBER]"
click at [157, 114] on div "Información del cliente (PF crédito) Documentos Documento de identificación   *…" at bounding box center [392, 145] width 470 height 178
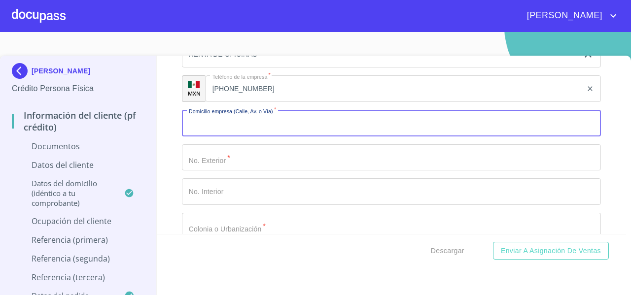
click at [212, 137] on input "Documento de identificación   *" at bounding box center [391, 123] width 419 height 27
paste input "[GEOGRAPHIC_DATA][PERSON_NAME]"
type input "[GEOGRAPHIC_DATA][PERSON_NAME]"
click at [197, 164] on input "Documento de identificación   *" at bounding box center [391, 157] width 419 height 27
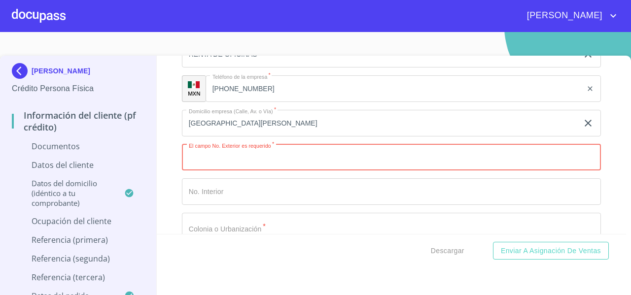
paste input "JARDINES DE GUADALUPE"
click at [184, 169] on input "JARDINES DE GUADALUPE" at bounding box center [380, 157] width 396 height 27
drag, startPoint x: 204, startPoint y: 164, endPoint x: 336, endPoint y: 165, distance: 132.6
click at [336, 165] on input "5052JARDINES DE GUADALUPE" at bounding box center [380, 157] width 396 height 27
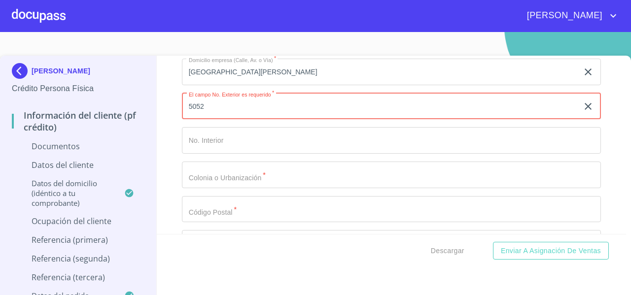
scroll to position [3889, 0]
type input "5052"
click at [228, 188] on input "Documento de identificación   *" at bounding box center [391, 174] width 419 height 27
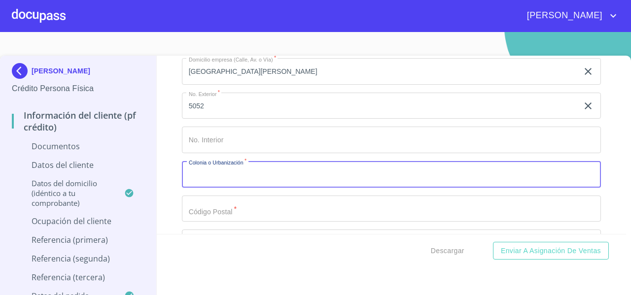
paste input "JARDINES DE GUADALUPE"
type input "JARDINES DE GUADALUPE"
click at [196, 222] on input "Documento de identificación   *" at bounding box center [391, 209] width 419 height 27
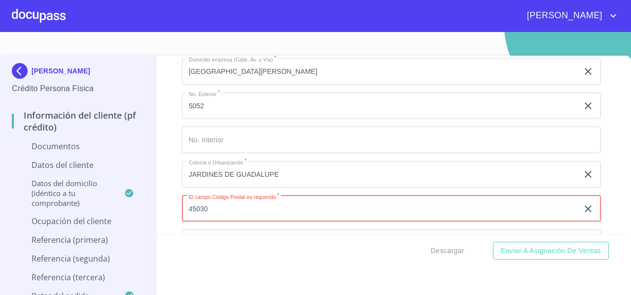
type input "45030"
click at [159, 206] on div "Información del cliente (PF crédito) Documentos Documento de identificación   *…" at bounding box center [392, 145] width 470 height 178
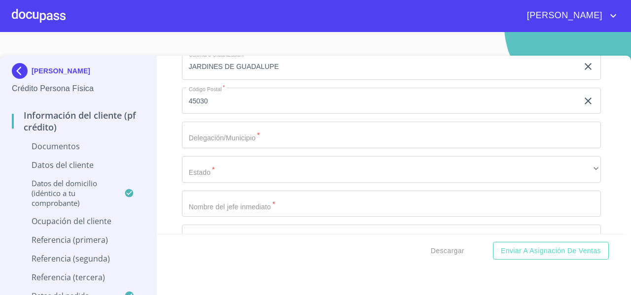
scroll to position [3997, 0]
click at [217, 141] on input "Documento de identificación   *" at bounding box center [391, 134] width 419 height 27
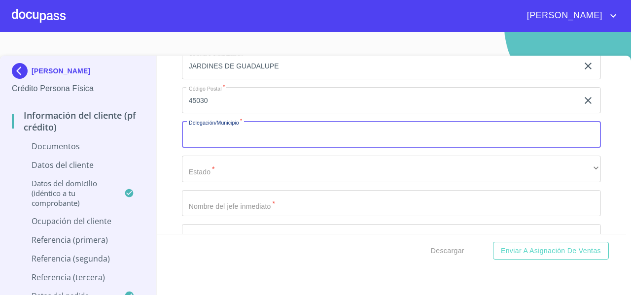
paste input "ZAPOPAN"
type input "ZAPOPAN"
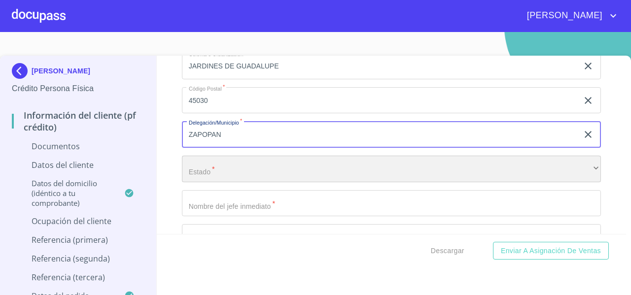
click at [216, 182] on div "​" at bounding box center [391, 169] width 419 height 27
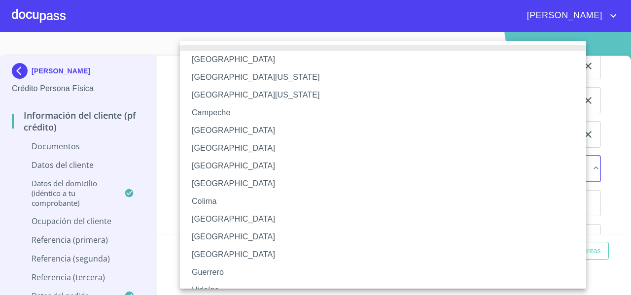
scroll to position [143, 0]
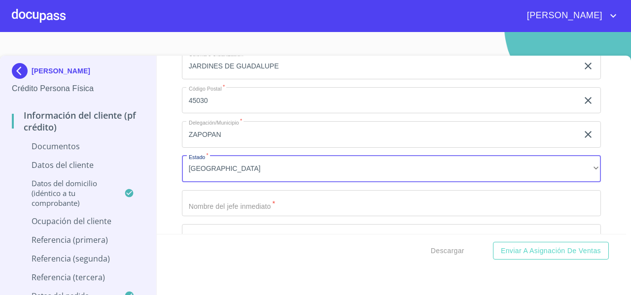
click at [193, 216] on input "Documento de identificación   *" at bounding box center [391, 203] width 419 height 27
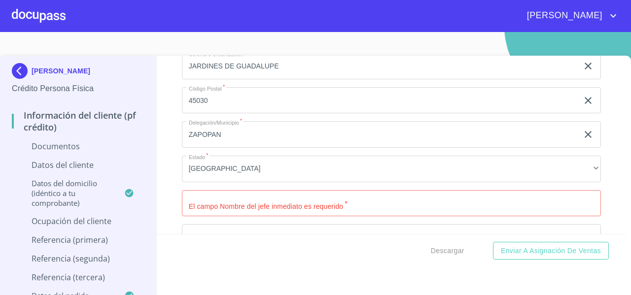
drag, startPoint x: 97, startPoint y: 70, endPoint x: 36, endPoint y: 34, distance: 70.7
click at [36, 34] on section "CAROLINA DEL [PERSON_NAME] Crédito Persona Física Información del cliente (PF c…" at bounding box center [315, 163] width 631 height 263
drag, startPoint x: 103, startPoint y: 80, endPoint x: 33, endPoint y: 36, distance: 83.4
click at [33, 36] on section "CAROLINA DEL [PERSON_NAME] Crédito Persona Física Información del cliente (PF c…" at bounding box center [315, 163] width 631 height 263
copy p "[PERSON_NAME]"
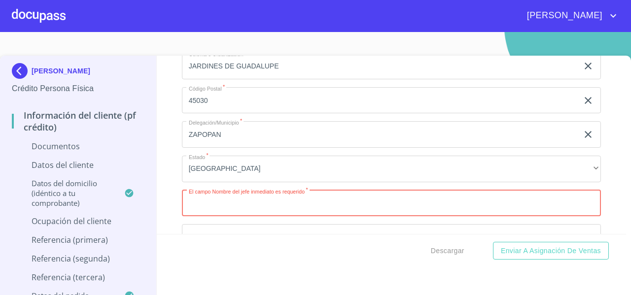
click at [237, 217] on input "Documento de identificación   *" at bounding box center [391, 203] width 419 height 27
paste input "[PERSON_NAME]"
type input "[PERSON_NAME]"
click at [167, 199] on div "Información del cliente (PF crédito) Documentos Documento de identificación   *…" at bounding box center [392, 145] width 470 height 178
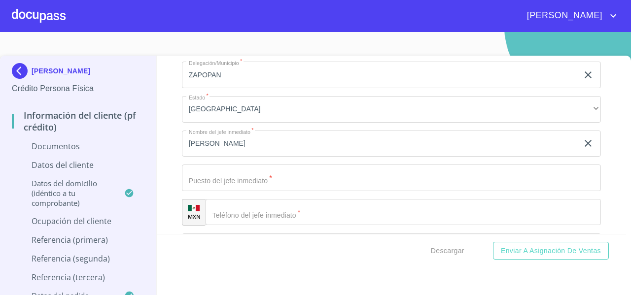
scroll to position [4057, 0]
click at [193, 191] on input "Documento de identificación   *" at bounding box center [391, 177] width 419 height 27
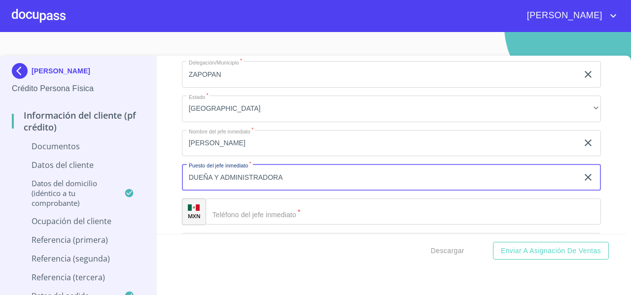
type input "DUEÑA Y ADMINISTRADORA"
click at [171, 191] on div "Información del cliente (PF crédito) Documentos Documento de identificación   *…" at bounding box center [392, 145] width 470 height 178
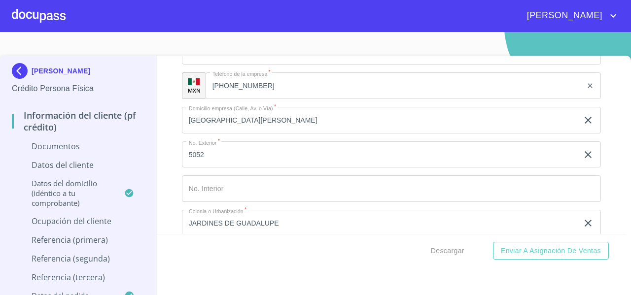
scroll to position [3808, 0]
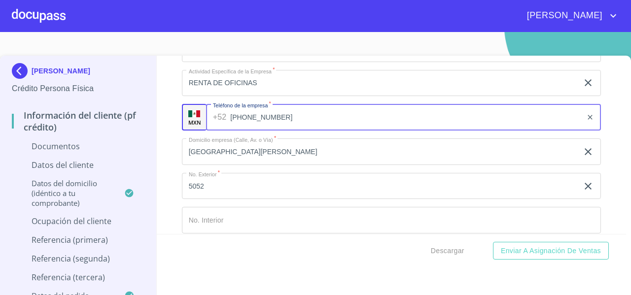
drag, startPoint x: 258, startPoint y: 124, endPoint x: 229, endPoint y: 127, distance: 29.7
click at [230, 127] on input "[PHONE_NUMBER]" at bounding box center [406, 117] width 352 height 27
drag, startPoint x: 230, startPoint y: 127, endPoint x: 291, endPoint y: 128, distance: 61.1
click at [291, 128] on input "[PHONE_NUMBER]" at bounding box center [406, 117] width 352 height 27
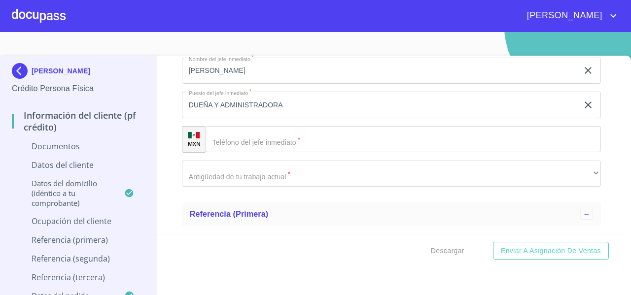
scroll to position [4131, 0]
click at [264, 139] on input "Documento de identificación   *" at bounding box center [402, 138] width 395 height 27
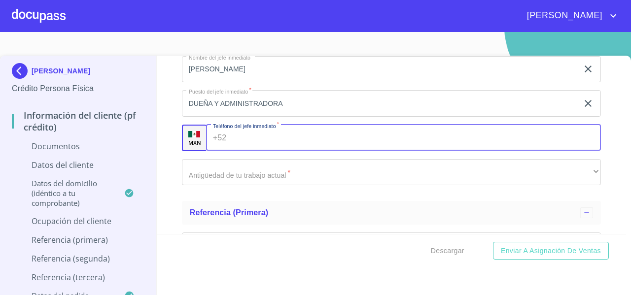
paste input "[PHONE_NUMBER]"
type input "[PHONE_NUMBER]"
click at [164, 162] on div "Información del cliente (PF crédito) Documentos Documento de identificación   *…" at bounding box center [392, 145] width 470 height 178
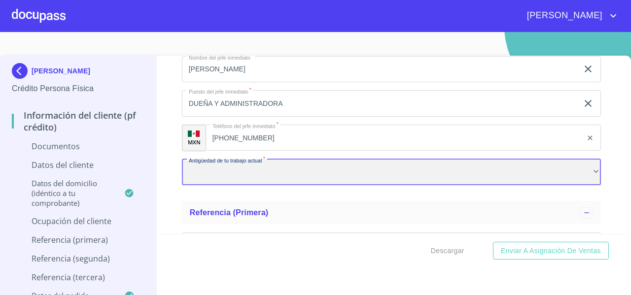
click at [183, 173] on div "​" at bounding box center [391, 172] width 419 height 27
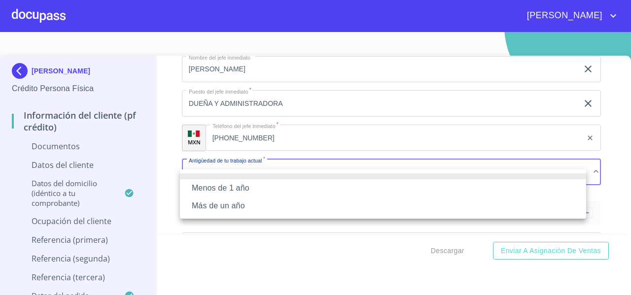
click at [197, 204] on li "Más de un año" at bounding box center [383, 206] width 406 height 18
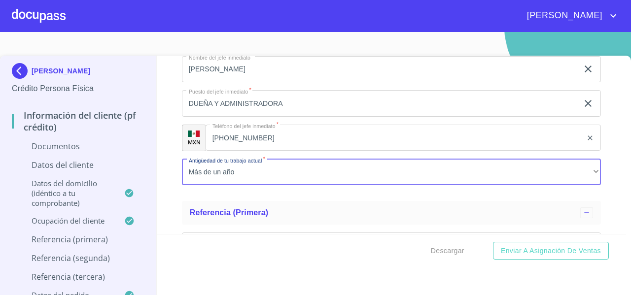
click at [170, 174] on div "Información del cliente (PF crédito) Documentos Documento de identificación   *…" at bounding box center [392, 145] width 470 height 178
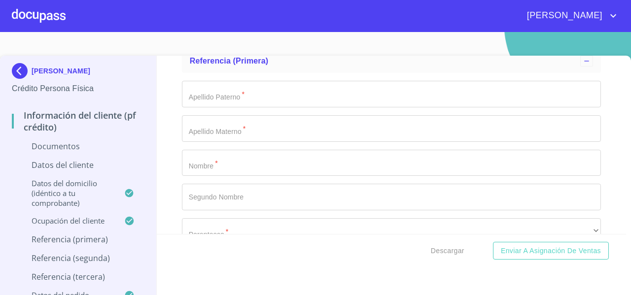
scroll to position [4277, 0]
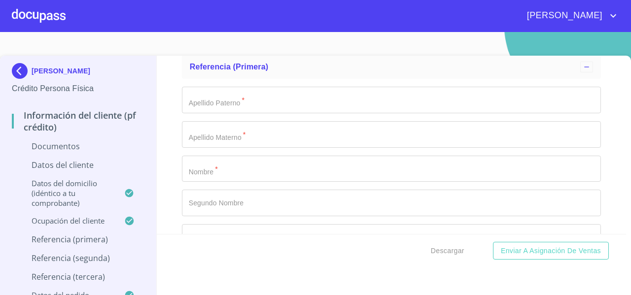
click at [205, 107] on input "Documento de identificación   *" at bounding box center [391, 100] width 419 height 27
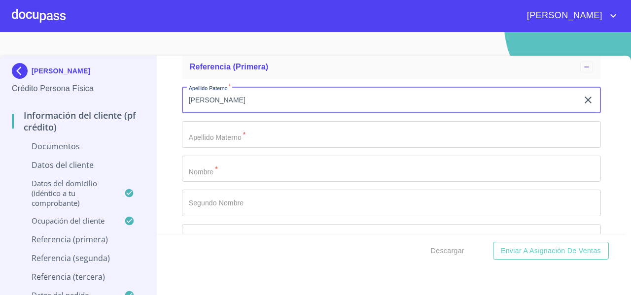
type input "[PERSON_NAME]"
click at [493, 242] on button "Enviar a Asignación de Ventas" at bounding box center [551, 251] width 116 height 18
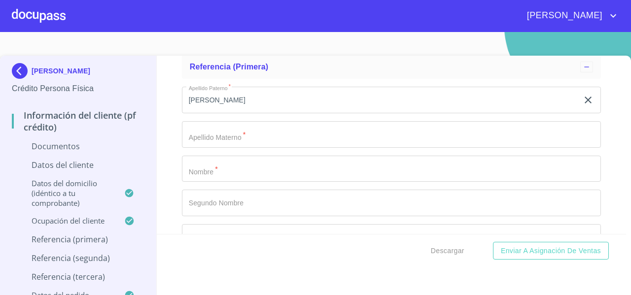
click at [493, 242] on button "Enviar a Asignación de Ventas" at bounding box center [551, 251] width 116 height 18
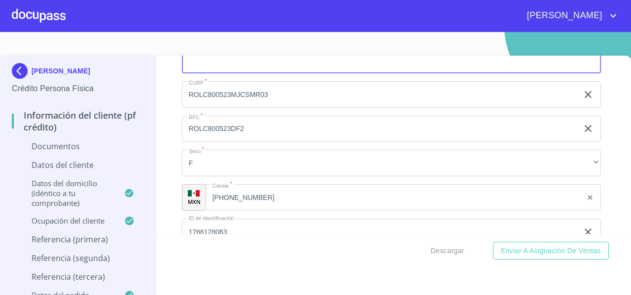
click at [188, 71] on input "Documento de identificación   *" at bounding box center [391, 60] width 419 height 27
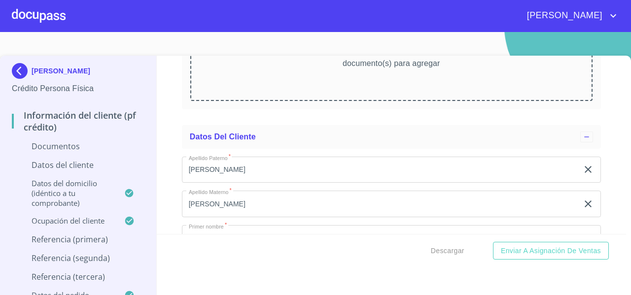
scroll to position [2425, 0]
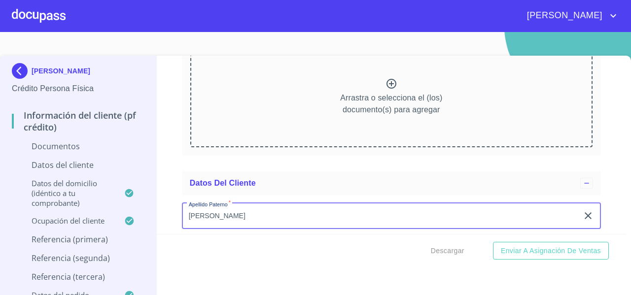
click at [227, 228] on input "[PERSON_NAME]" at bounding box center [380, 216] width 396 height 27
type input "R"
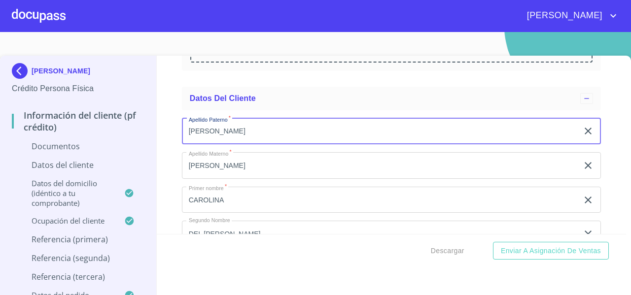
scroll to position [2523, 0]
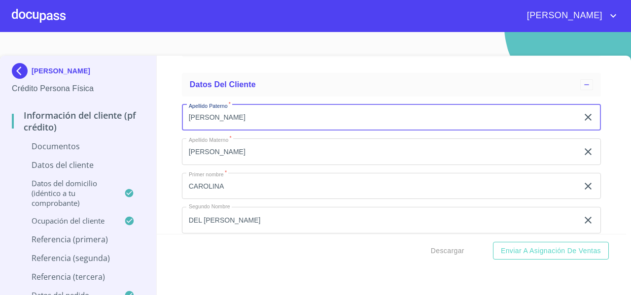
click at [211, 127] on input "[PERSON_NAME]" at bounding box center [380, 117] width 396 height 27
click at [233, 128] on input "[PERSON_NAME]" at bounding box center [380, 117] width 396 height 27
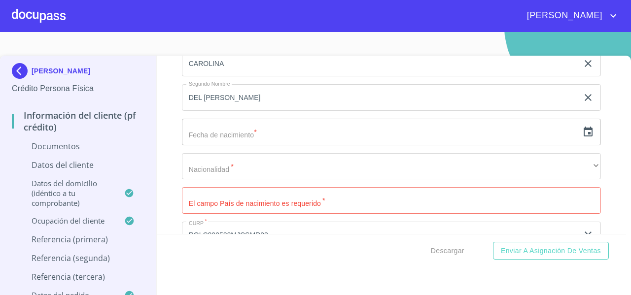
scroll to position [2661, 0]
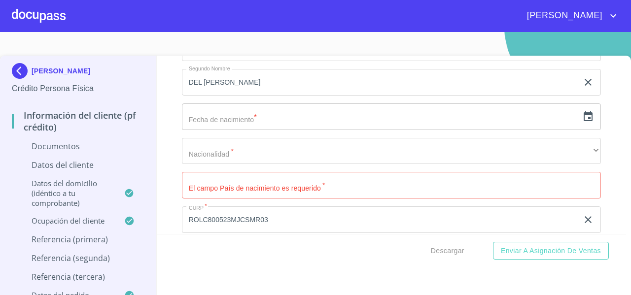
type input "[PERSON_NAME]"
click at [306, 128] on input "text" at bounding box center [380, 116] width 396 height 27
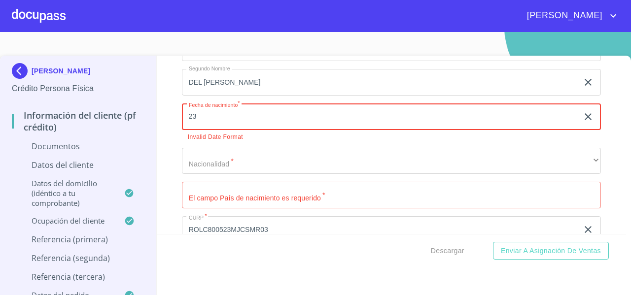
click at [262, 130] on input "23" at bounding box center [382, 116] width 400 height 27
type input "23"
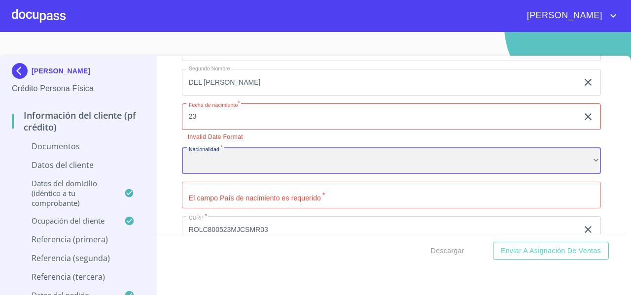
click at [293, 163] on div "​" at bounding box center [391, 161] width 419 height 27
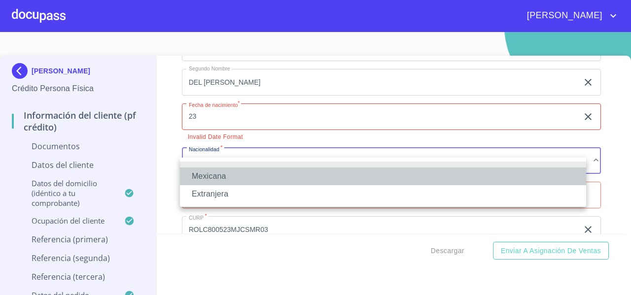
click at [312, 169] on li "Mexicana" at bounding box center [383, 177] width 406 height 18
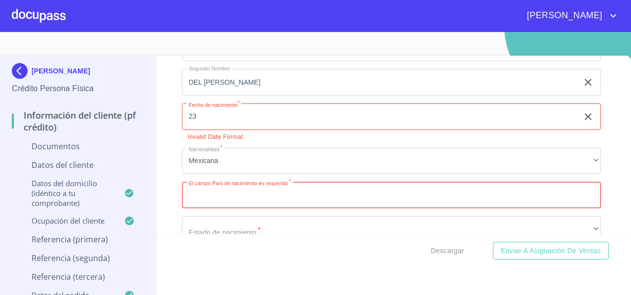
click at [311, 208] on input "Documento de identificación   *" at bounding box center [391, 195] width 419 height 27
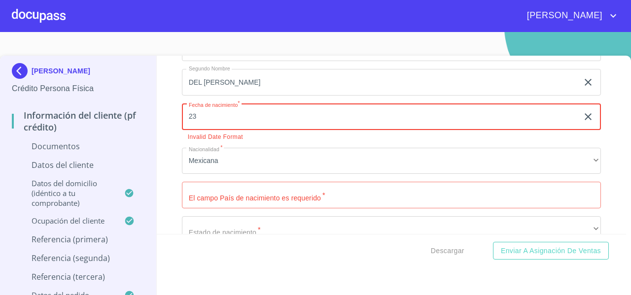
click at [259, 122] on input "23" at bounding box center [382, 116] width 400 height 27
type input "23"
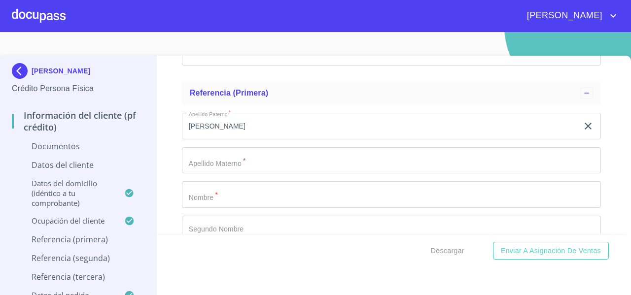
scroll to position [4295, 0]
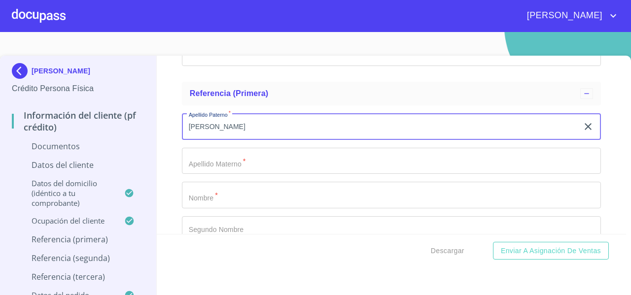
click at [279, 140] on input "[PERSON_NAME]" at bounding box center [380, 126] width 396 height 27
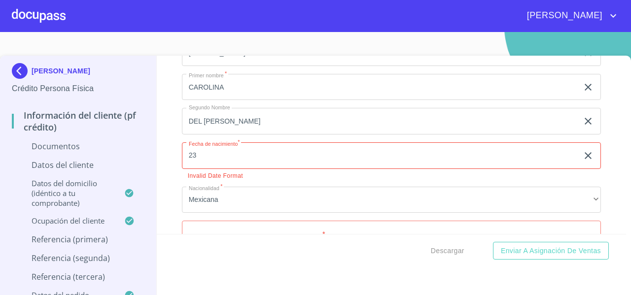
scroll to position [2626, 0]
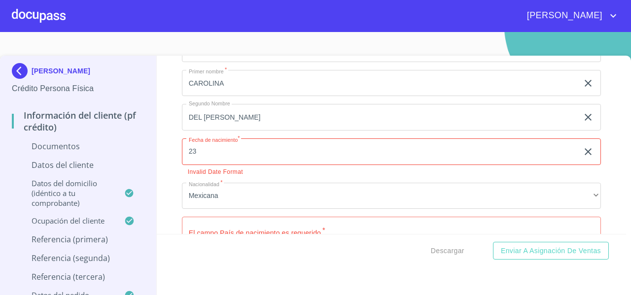
click at [582, 156] on icon "button" at bounding box center [588, 152] width 12 height 12
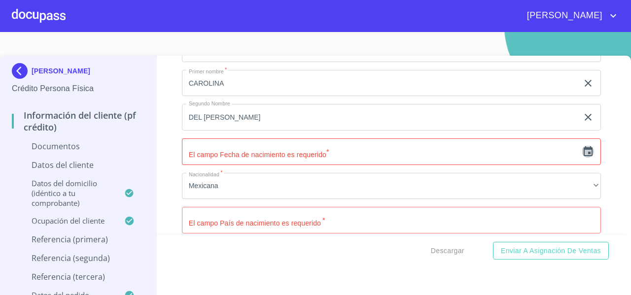
click at [582, 158] on icon "button" at bounding box center [588, 152] width 12 height 12
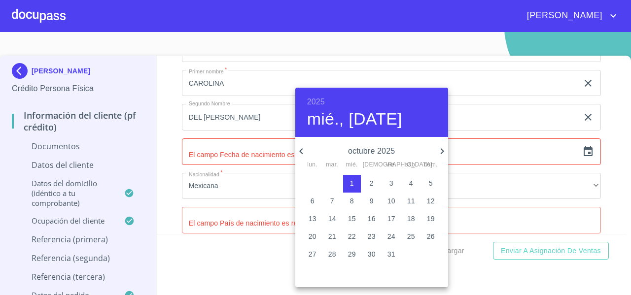
click at [316, 103] on h6 "2025" at bounding box center [316, 102] width 18 height 14
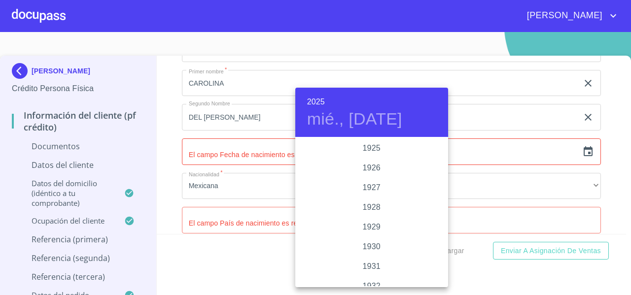
scroll to position [1912, 0]
click at [219, 165] on div at bounding box center [315, 147] width 631 height 295
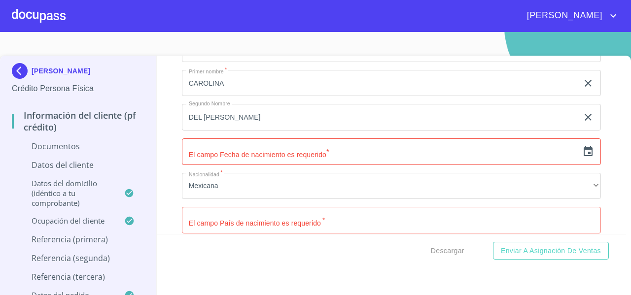
click at [582, 158] on icon "button" at bounding box center [588, 152] width 12 height 12
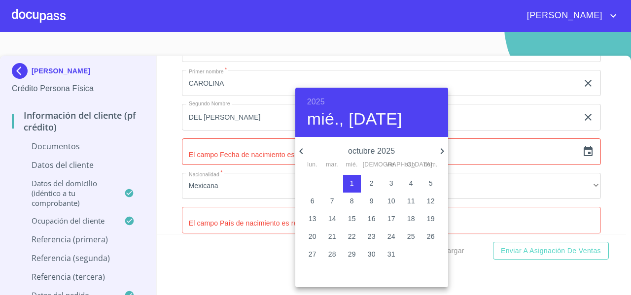
click at [314, 105] on h6 "2025" at bounding box center [316, 102] width 18 height 14
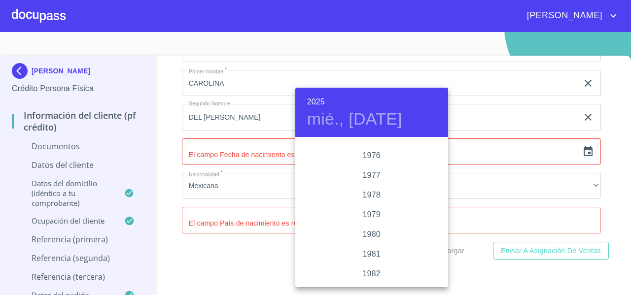
scroll to position [998, 0]
click at [367, 230] on div "1980" at bounding box center [371, 234] width 153 height 20
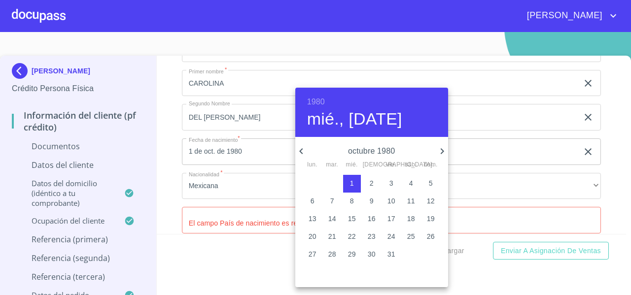
click at [305, 151] on icon "button" at bounding box center [301, 151] width 12 height 12
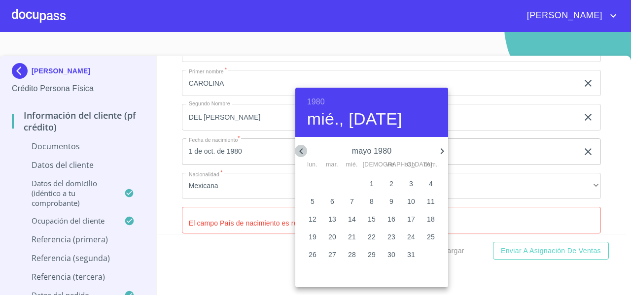
click at [305, 151] on icon "button" at bounding box center [301, 151] width 12 height 12
click at [442, 148] on icon "button" at bounding box center [442, 151] width 12 height 12
click at [389, 234] on p "23" at bounding box center [391, 237] width 8 height 10
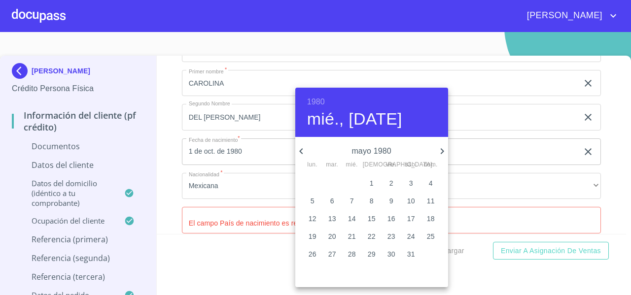
type input "23 de may. de 1980"
click at [161, 153] on div at bounding box center [315, 147] width 631 height 295
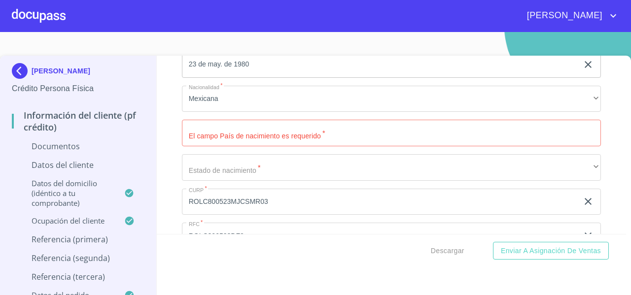
scroll to position [2714, 0]
click at [199, 146] on input "Documento de identificación   *" at bounding box center [391, 132] width 419 height 27
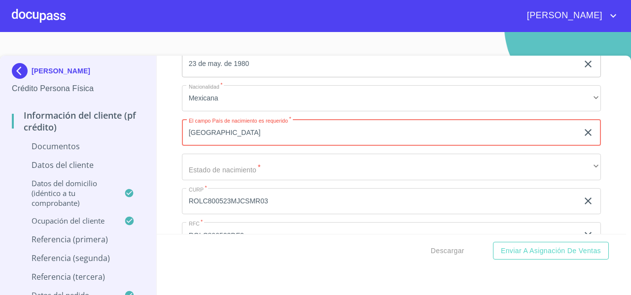
type input "[GEOGRAPHIC_DATA]"
click at [170, 163] on div "Información del cliente (PF crédito) Documentos Documento de identificación   *…" at bounding box center [392, 145] width 470 height 178
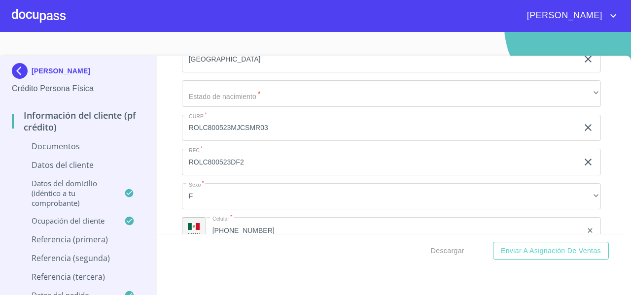
scroll to position [2798, 0]
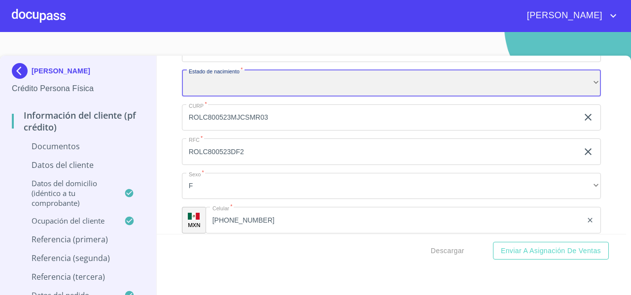
click at [209, 95] on div "​" at bounding box center [391, 83] width 419 height 27
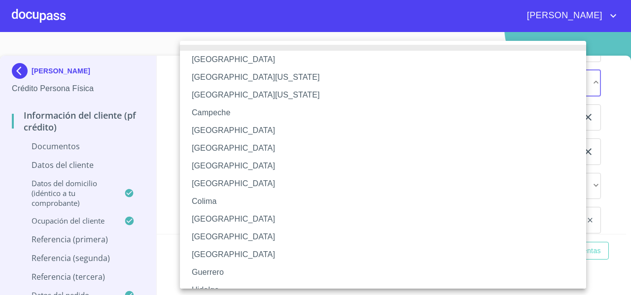
scroll to position [143, 0]
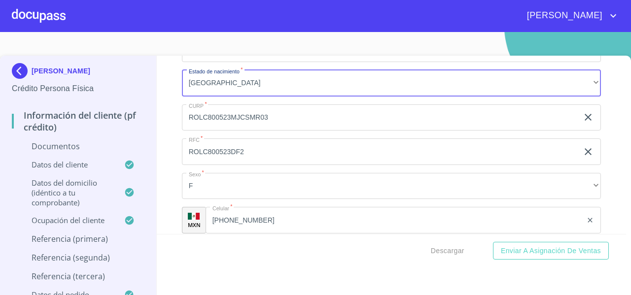
click at [161, 113] on div "Información del cliente (PF crédito) Documentos Documento de identificación   *…" at bounding box center [392, 145] width 470 height 178
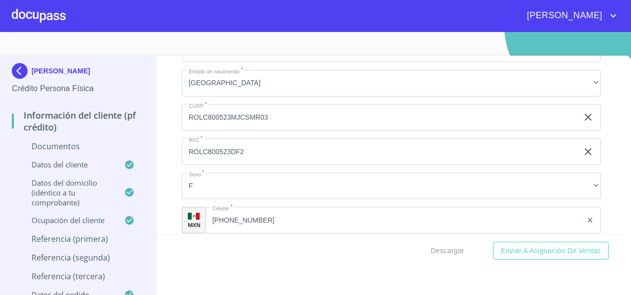
click at [167, 141] on div "Información del cliente (PF crédito) Documentos Documento de identificación   *…" at bounding box center [392, 145] width 470 height 178
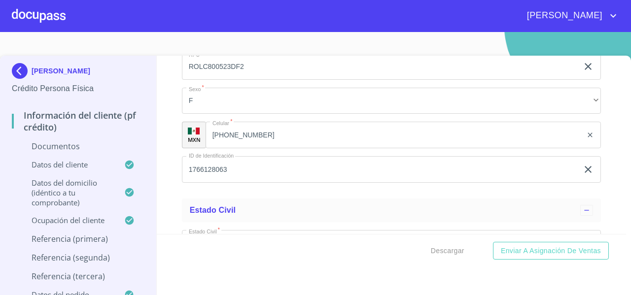
scroll to position [2883, 0]
click at [159, 163] on div "Información del cliente (PF crédito) Documentos Documento de identificación   *…" at bounding box center [392, 145] width 470 height 178
click at [166, 131] on div "Información del cliente (PF crédito) Documentos Documento de identificación   *…" at bounding box center [392, 145] width 470 height 178
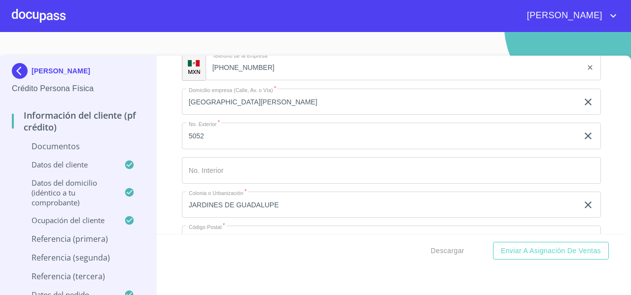
scroll to position [3886, 0]
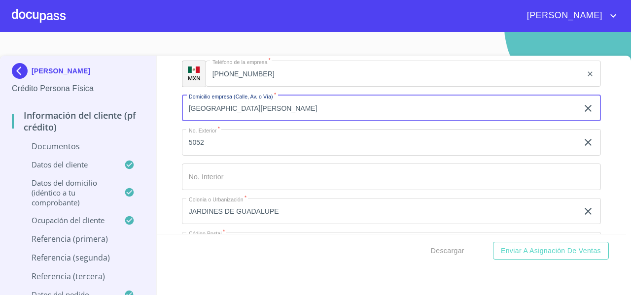
drag, startPoint x: 188, startPoint y: 117, endPoint x: 234, endPoint y: 122, distance: 46.6
click at [234, 122] on input "[GEOGRAPHIC_DATA][PERSON_NAME]" at bounding box center [380, 108] width 396 height 27
click at [163, 126] on div "Información del cliente (PF crédito) Documentos Documento de identificación   *…" at bounding box center [392, 145] width 470 height 178
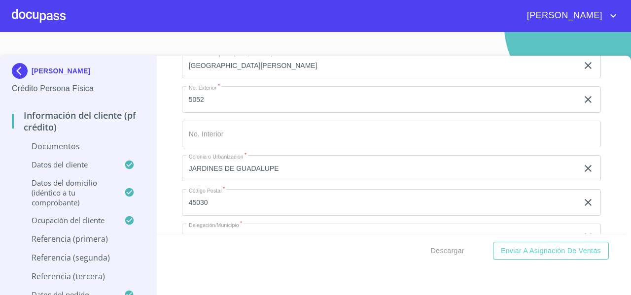
scroll to position [3929, 0]
click at [165, 99] on div "Información del cliente (PF crédito) Documentos Documento de identificación   *…" at bounding box center [392, 145] width 470 height 178
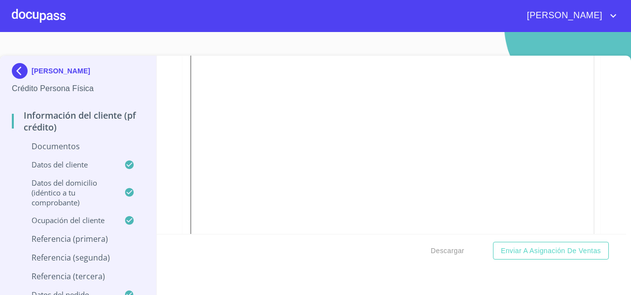
scroll to position [114, 0]
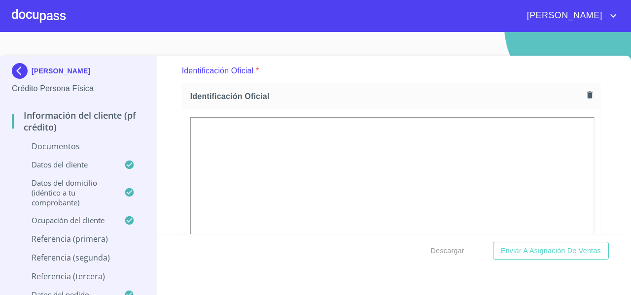
click at [585, 98] on icon "button" at bounding box center [589, 94] width 9 height 9
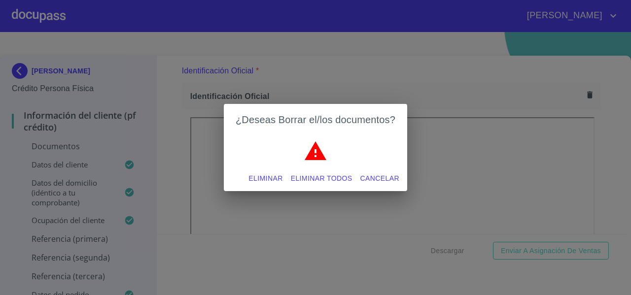
click at [323, 176] on span "Eliminar todos" at bounding box center [322, 178] width 62 height 12
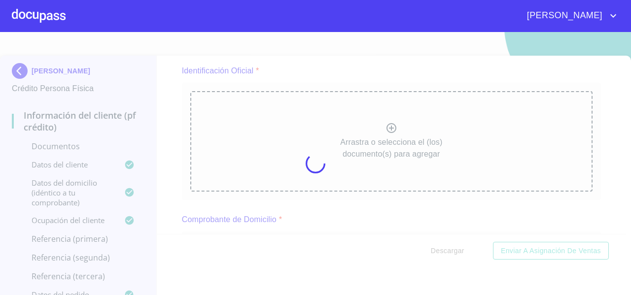
click at [257, 138] on div at bounding box center [315, 163] width 631 height 263
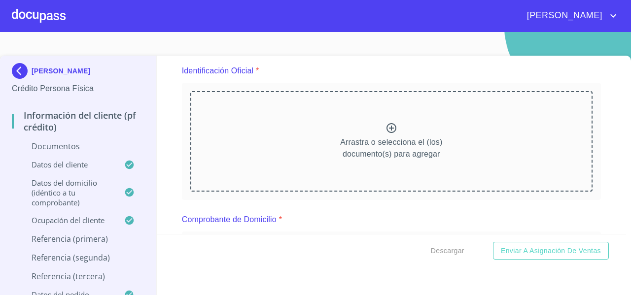
click at [257, 138] on div "Arrastra o selecciona el (los) documento(s) para agregar" at bounding box center [391, 141] width 402 height 101
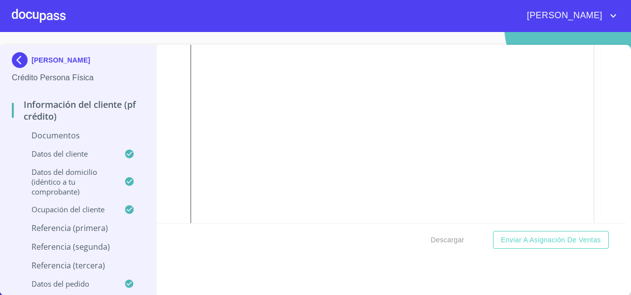
scroll to position [1897, 0]
drag, startPoint x: 588, startPoint y: 155, endPoint x: 599, endPoint y: 159, distance: 11.5
click at [599, 159] on div "Información del cliente (PF crédito) Documentos Documento de identificación   *…" at bounding box center [392, 134] width 470 height 178
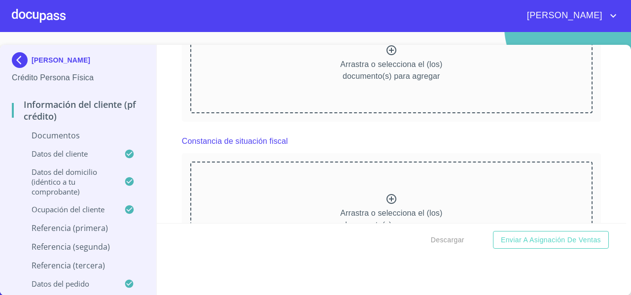
scroll to position [2295, 0]
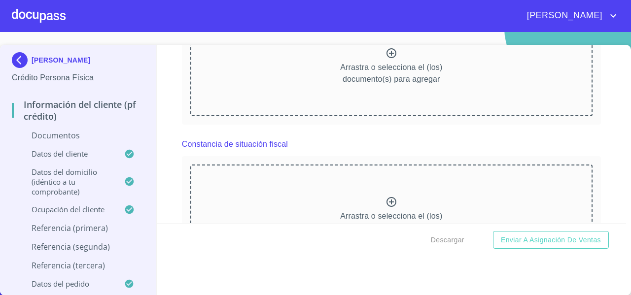
click at [402, 116] on div "Arrastra o selecciona el (los) documento(s) para agregar" at bounding box center [391, 66] width 402 height 101
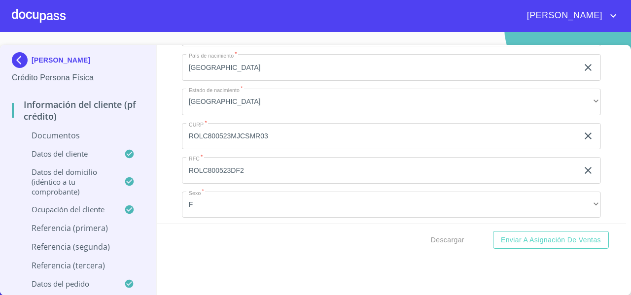
scroll to position [2766, 0]
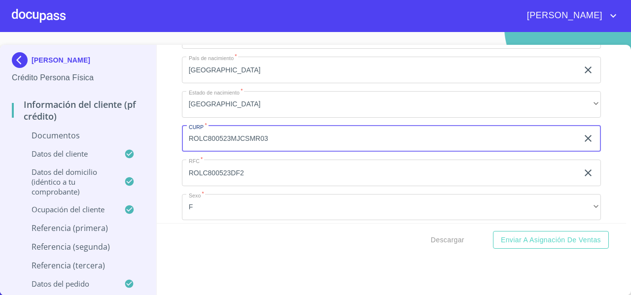
click at [286, 144] on input "ROLC800523MJCSMR03" at bounding box center [380, 139] width 396 height 27
drag, startPoint x: 275, startPoint y: 153, endPoint x: 186, endPoint y: 153, distance: 88.7
click at [186, 152] on input "ROLC800523MJCSMR03" at bounding box center [380, 139] width 396 height 27
click at [598, 125] on div "Información del cliente (PF crédito) Documentos Documento de identificación   *…" at bounding box center [392, 134] width 470 height 178
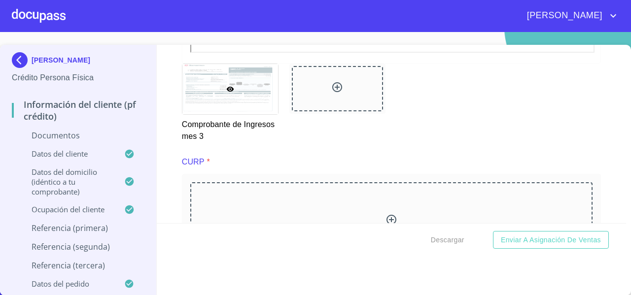
scroll to position [2207, 0]
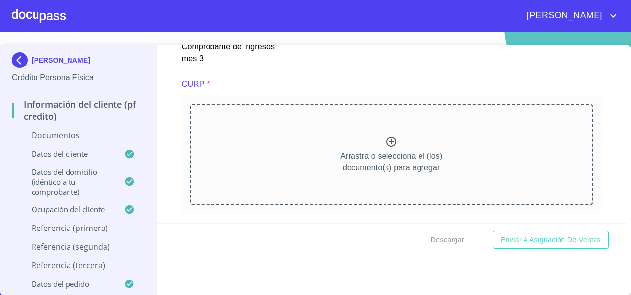
click at [375, 166] on p "Arrastra o selecciona el (los) documento(s) para agregar" at bounding box center [391, 162] width 102 height 24
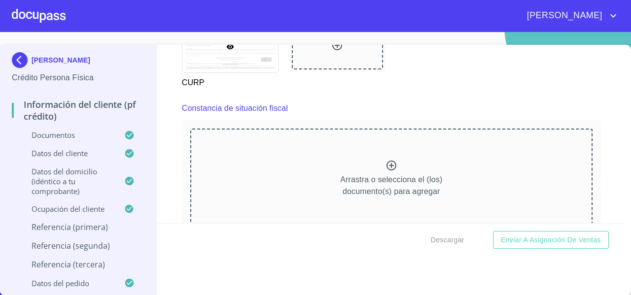
scroll to position [2645, 0]
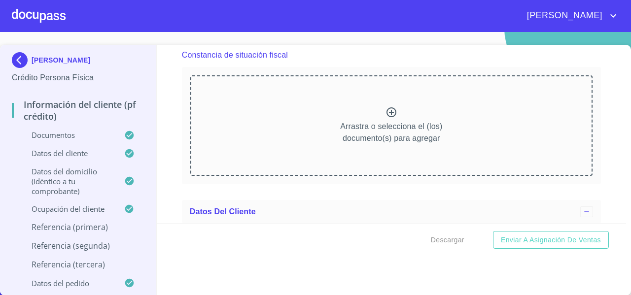
click at [366, 131] on p "Arrastra o selecciona el (los) documento(s) para agregar" at bounding box center [391, 133] width 102 height 24
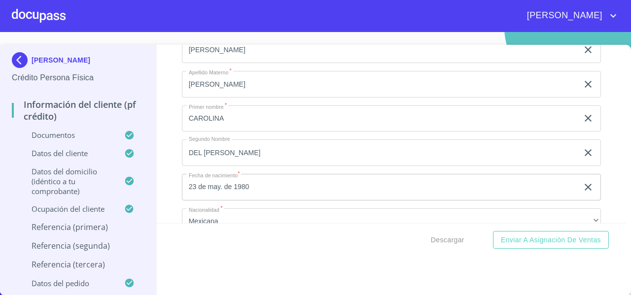
scroll to position [3113, 0]
click at [590, 155] on div "Información del cliente (PF crédito) Documentos Documento de identificación   *…" at bounding box center [392, 134] width 470 height 178
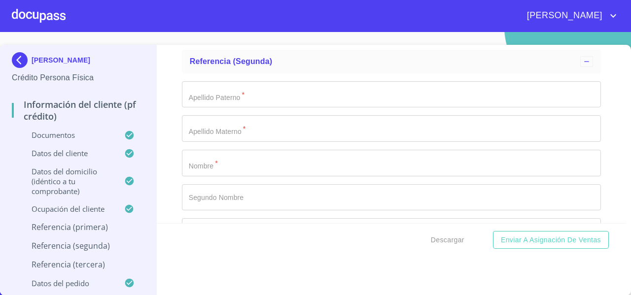
scroll to position [0, 0]
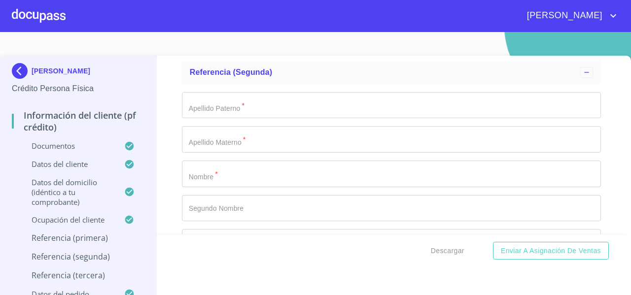
drag, startPoint x: 96, startPoint y: 68, endPoint x: 110, endPoint y: 45, distance: 27.5
click at [110, 45] on section "CAROLINA DEL [PERSON_NAME] Crédito Persona Física Información del cliente (PF c…" at bounding box center [315, 163] width 631 height 263
copy p "[PERSON_NAME]"
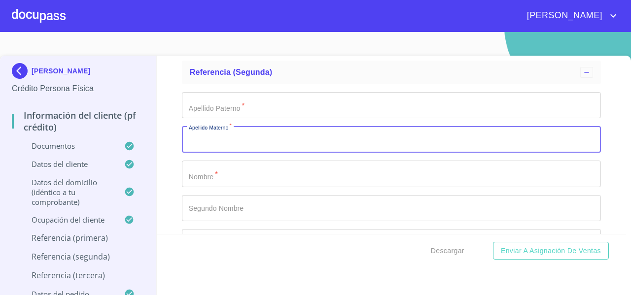
click at [189, 153] on input "Documento de identificación   *" at bounding box center [391, 139] width 419 height 27
paste input "[PERSON_NAME]"
drag, startPoint x: 223, startPoint y: 149, endPoint x: 259, endPoint y: 154, distance: 36.2
click at [259, 153] on input "[PERSON_NAME]" at bounding box center [380, 139] width 396 height 27
type input "[PERSON_NAME]"
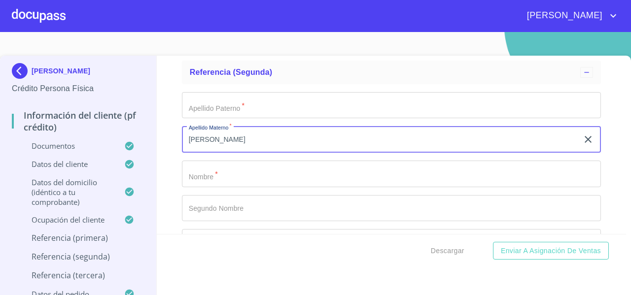
click at [229, 119] on input "Documento de identificación   *" at bounding box center [391, 105] width 419 height 27
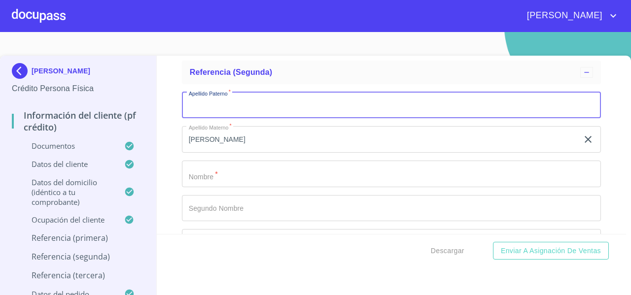
paste input "[PERSON_NAME]"
type input "[PERSON_NAME]"
click at [200, 180] on input "Documento de identificación   *" at bounding box center [391, 174] width 419 height 27
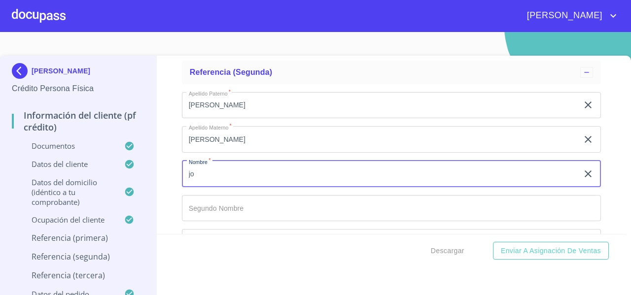
type input "j"
type input "[PERSON_NAME]"
click at [171, 205] on div "Información del cliente (PF crédito) Documentos Documento de identificación   *…" at bounding box center [392, 145] width 470 height 178
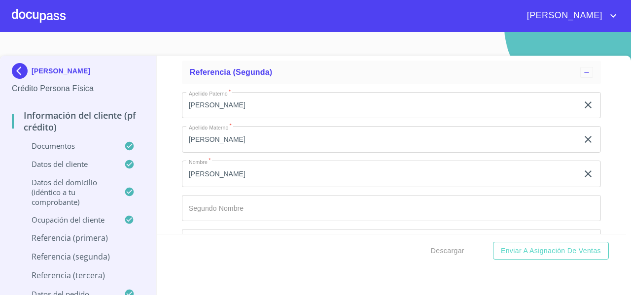
scroll to position [5190, 0]
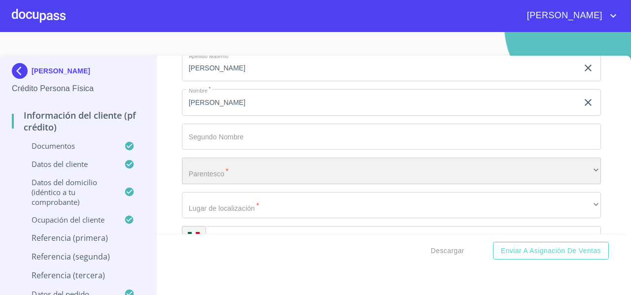
click at [201, 176] on div "​" at bounding box center [391, 171] width 419 height 27
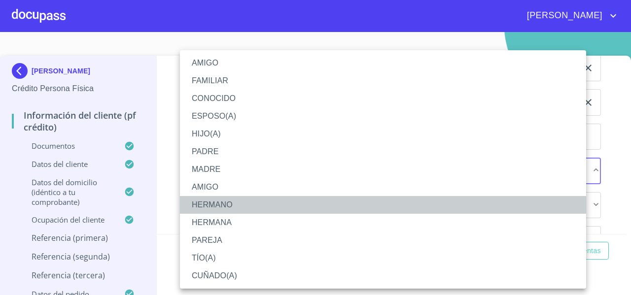
click at [204, 202] on li "HERMANO" at bounding box center [383, 205] width 406 height 18
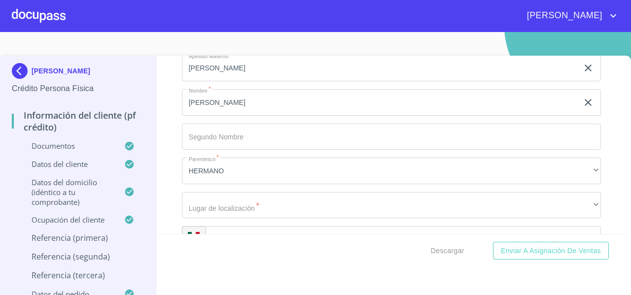
click at [171, 193] on div "AMIGO FAMILIAR CONOCIDO ESPOSO(A) HIJO(A) PADRE MADRE AMIGO HERMANO [PERSON_NAM…" at bounding box center [315, 147] width 631 height 295
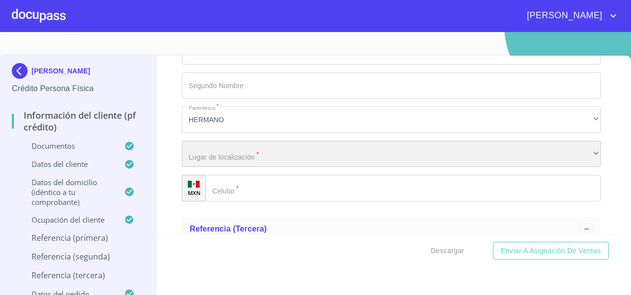
click at [210, 168] on div "​" at bounding box center [391, 154] width 419 height 27
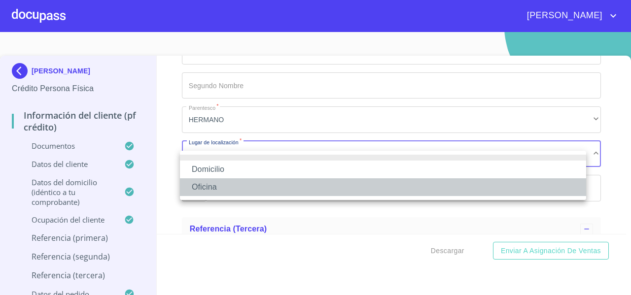
click at [212, 184] on li "Oficina" at bounding box center [383, 187] width 406 height 18
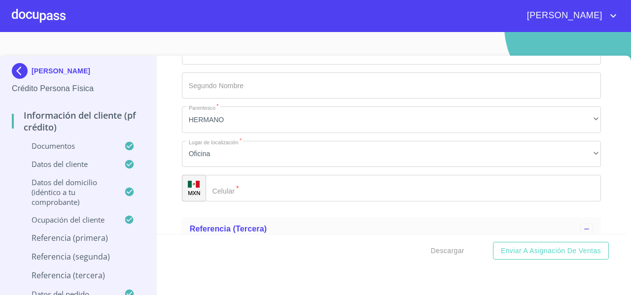
click at [177, 165] on div "Información del cliente (PF crédito) Documentos Documento de identificación   *…" at bounding box center [392, 145] width 470 height 178
click at [224, 200] on div "​" at bounding box center [402, 188] width 395 height 27
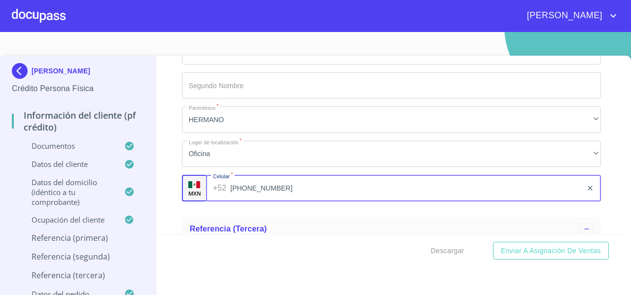
type input "[PHONE_NUMBER]"
click at [164, 205] on div "Información del cliente (PF crédito) Documentos Documento de identificación   *…" at bounding box center [392, 145] width 470 height 178
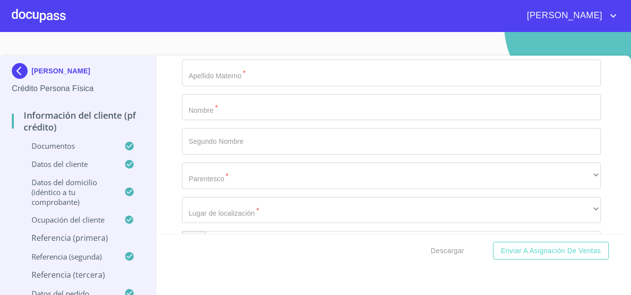
scroll to position [5465, 0]
click at [209, 114] on input "Documento de identificación   *" at bounding box center [391, 108] width 419 height 27
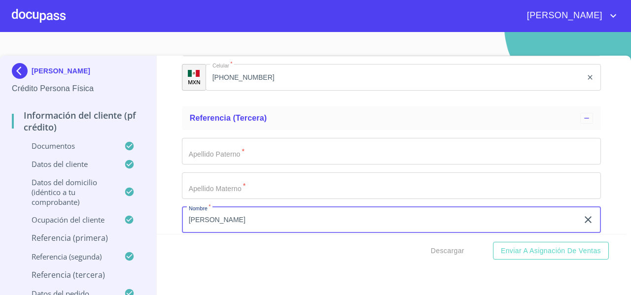
scroll to position [5351, 0]
type input "[PERSON_NAME]"
click at [198, 157] on input "Documento de identificación   *" at bounding box center [391, 152] width 419 height 27
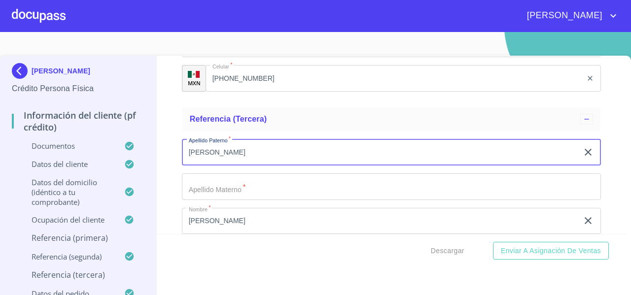
type input "[PERSON_NAME]"
click at [195, 188] on input "Documento de identificación   *" at bounding box center [391, 186] width 419 height 27
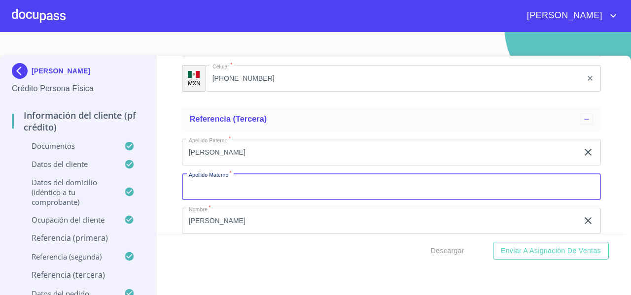
scroll to position [5411, 0]
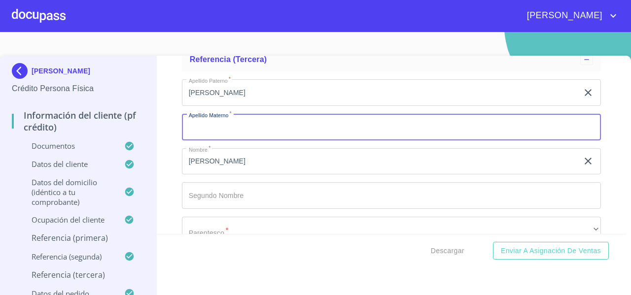
click at [207, 203] on input "Documento de identificación   *" at bounding box center [391, 195] width 419 height 27
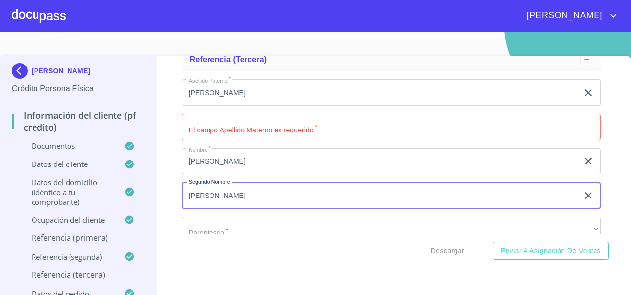
type input "[PERSON_NAME]"
click at [209, 136] on input "Documento de identificación   *" at bounding box center [391, 127] width 419 height 27
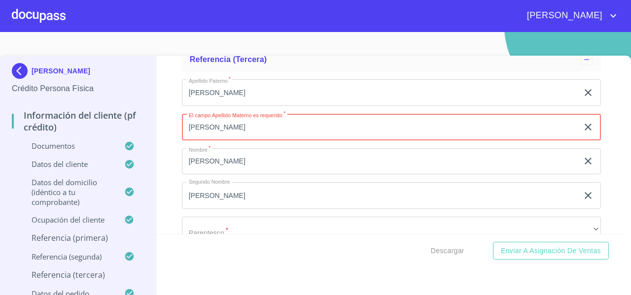
type input "[PERSON_NAME]"
click at [164, 161] on div "Información del cliente (PF crédito) Documentos Documento de identificación   *…" at bounding box center [392, 145] width 470 height 178
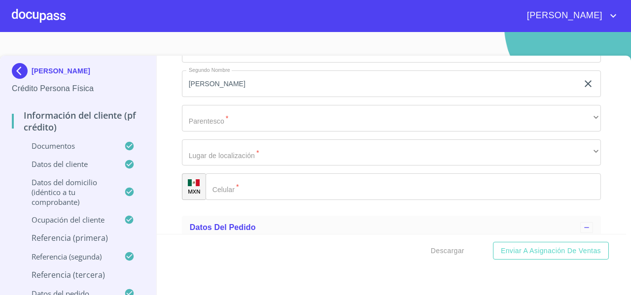
scroll to position [5523, 0]
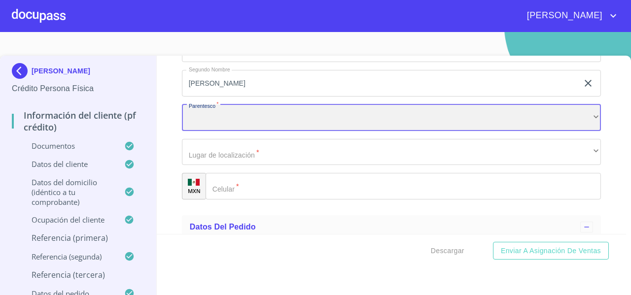
click at [210, 131] on div "​" at bounding box center [391, 117] width 419 height 27
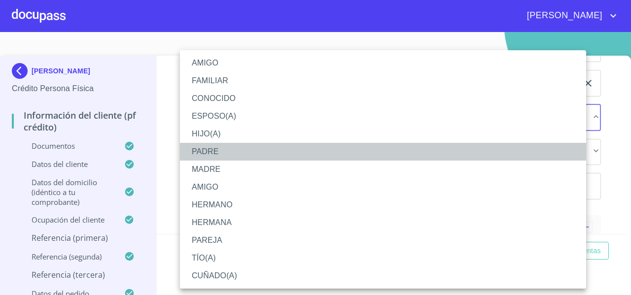
click at [207, 147] on li "PADRE" at bounding box center [383, 152] width 406 height 18
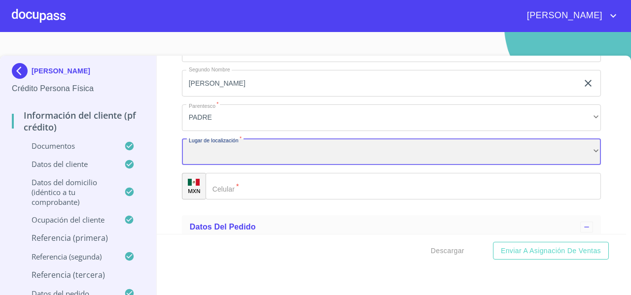
click at [197, 158] on div "​" at bounding box center [391, 152] width 419 height 27
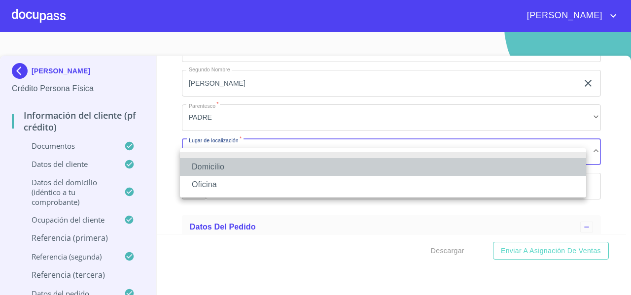
drag, startPoint x: 197, startPoint y: 168, endPoint x: 197, endPoint y: 178, distance: 9.9
click at [197, 178] on ul "Domicilio Oficina" at bounding box center [383, 172] width 406 height 49
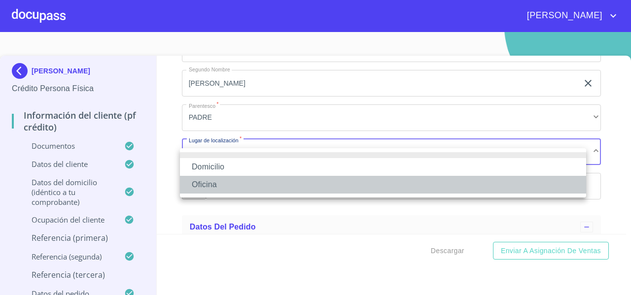
click at [197, 178] on li "Oficina" at bounding box center [383, 185] width 406 height 18
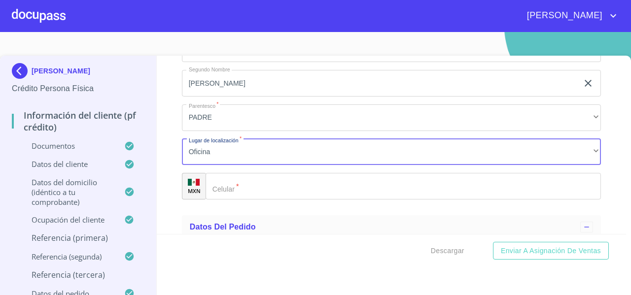
click at [232, 197] on input "Documento de identificación   *" at bounding box center [402, 186] width 395 height 27
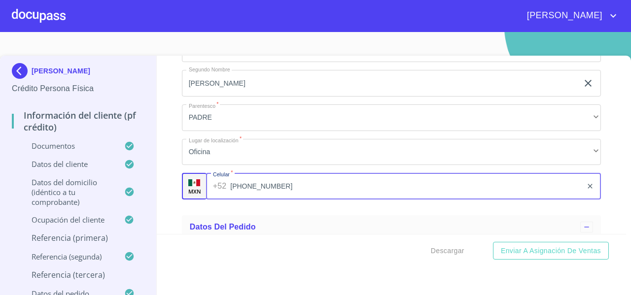
type input "[PHONE_NUMBER]"
click at [167, 186] on div "Información del cliente (PF crédito) Documentos Documento de identificación   *…" at bounding box center [392, 145] width 470 height 178
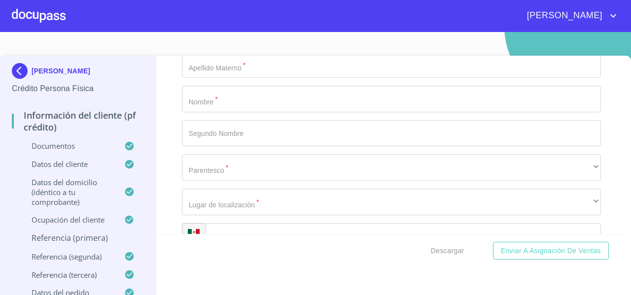
scroll to position [4911, 0]
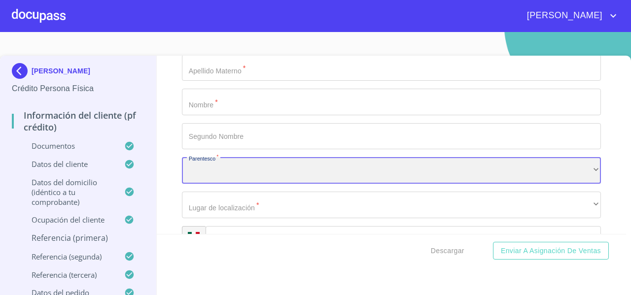
click at [217, 176] on div "​" at bounding box center [391, 170] width 419 height 27
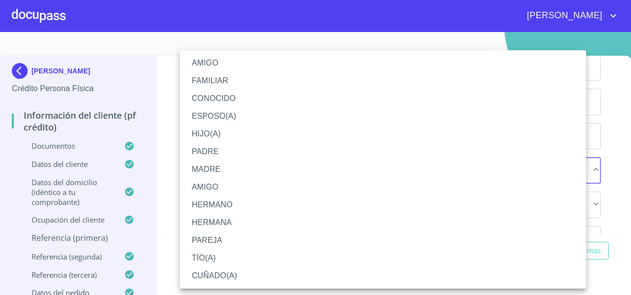
click at [223, 79] on li "FAMILIAR" at bounding box center [383, 81] width 406 height 18
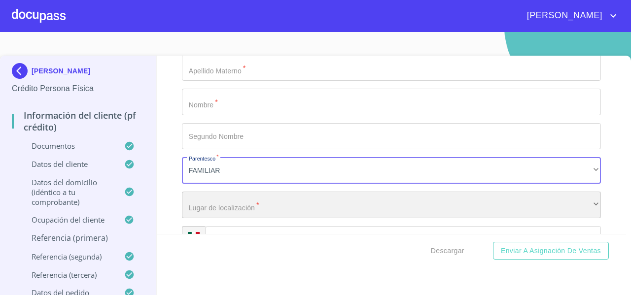
click at [214, 208] on div "​" at bounding box center [391, 205] width 419 height 27
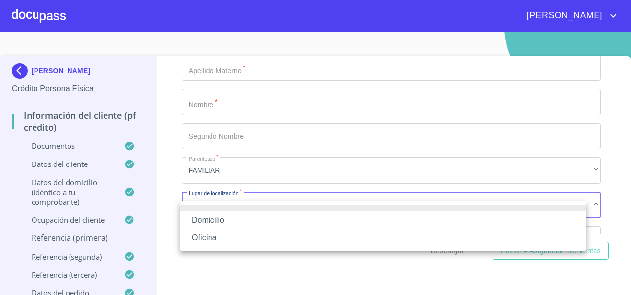
click at [210, 233] on li "Oficina" at bounding box center [383, 238] width 406 height 18
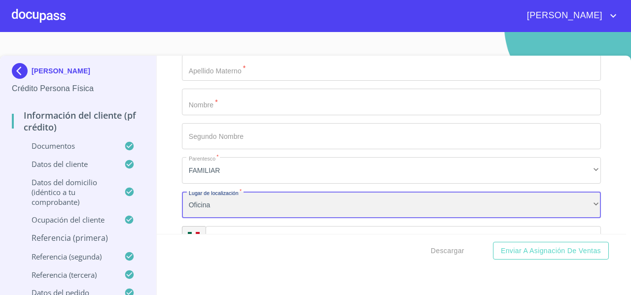
scroll to position [4951, 0]
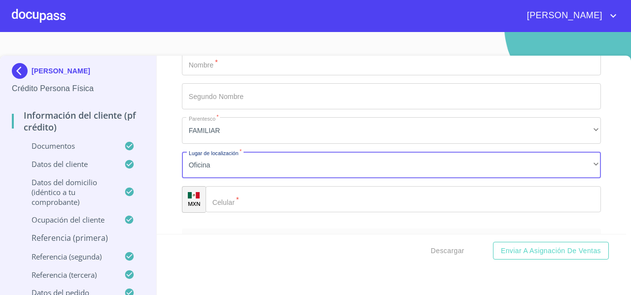
click at [220, 210] on div "​" at bounding box center [402, 199] width 395 height 27
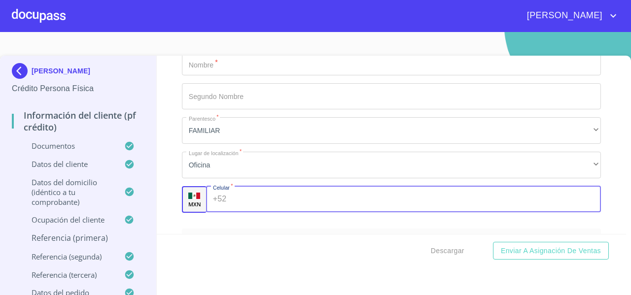
paste input "[PHONE_NUMBER]"
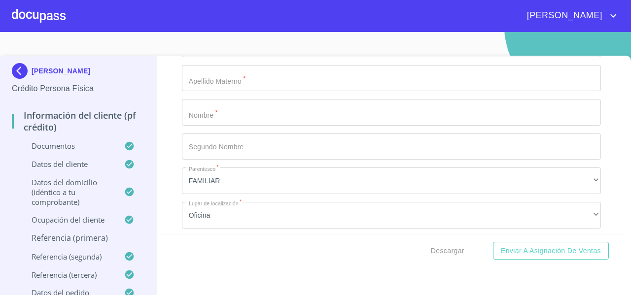
scroll to position [4899, 0]
type input "[PHONE_NUMBER]"
click at [212, 124] on input "Documento de identificación   *" at bounding box center [391, 113] width 419 height 27
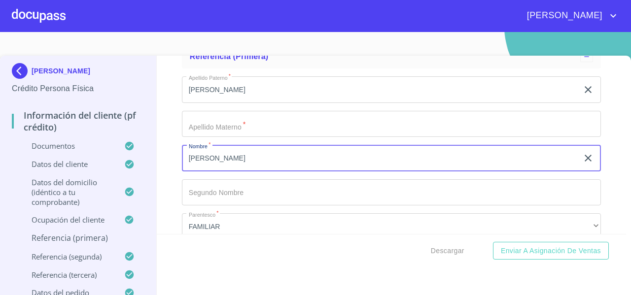
scroll to position [4854, 0]
type input "[PERSON_NAME]"
click at [263, 99] on input "[PERSON_NAME]" at bounding box center [380, 90] width 396 height 27
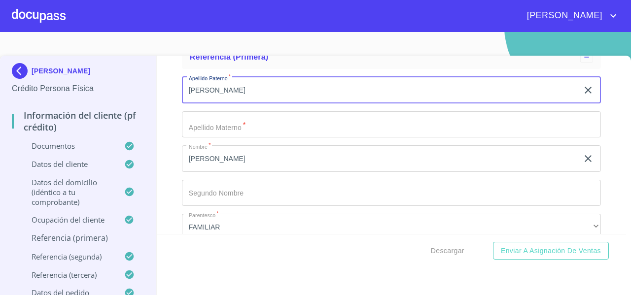
click at [263, 99] on input "[PERSON_NAME]" at bounding box center [380, 90] width 396 height 27
type input "[PERSON_NAME]"
click at [222, 138] on input "Documento de identificación   *" at bounding box center [391, 124] width 419 height 27
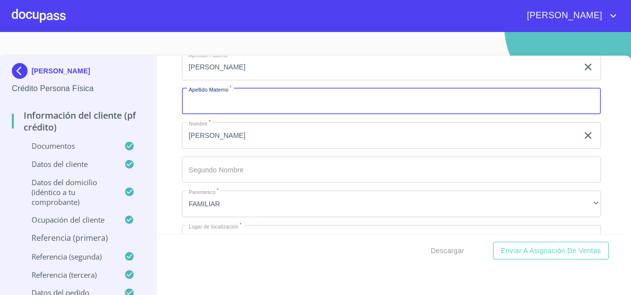
scroll to position [4877, 0]
click at [216, 110] on input "Documento de identificación   *" at bounding box center [391, 102] width 419 height 27
type input "[PERSON_NAME]"
click at [170, 119] on div "Información del cliente (PF crédito) Documentos Documento de identificación   *…" at bounding box center [392, 145] width 470 height 178
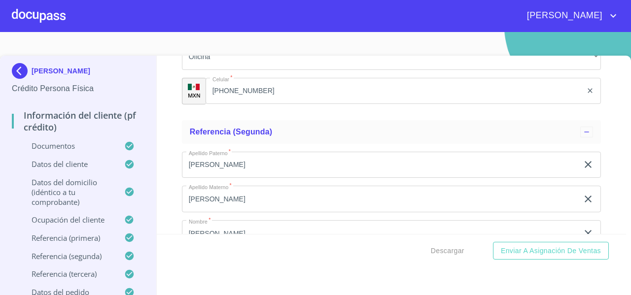
scroll to position [5054, 0]
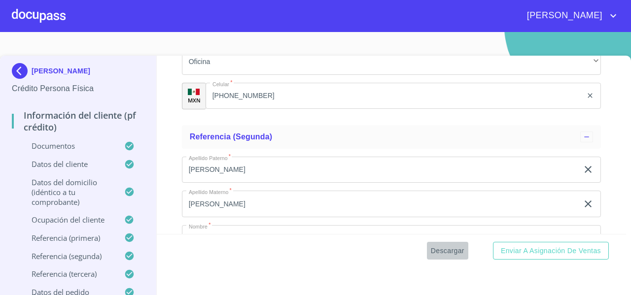
click at [445, 253] on span "Descargar" at bounding box center [448, 251] width 34 height 12
click at [400, 149] on div "Referencia (segunda)" at bounding box center [391, 137] width 419 height 24
